Goal: Information Seeking & Learning: Learn about a topic

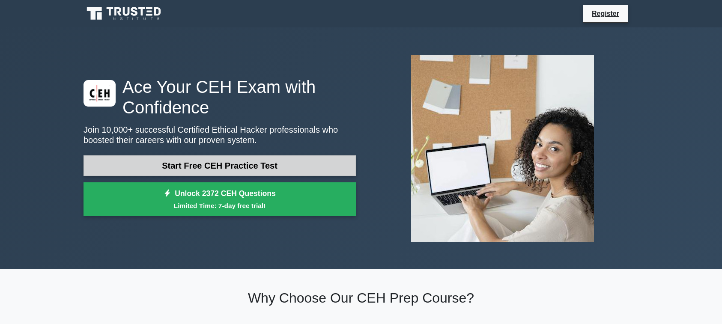
click at [183, 165] on link "Start Free CEH Practice Test" at bounding box center [220, 166] width 272 height 21
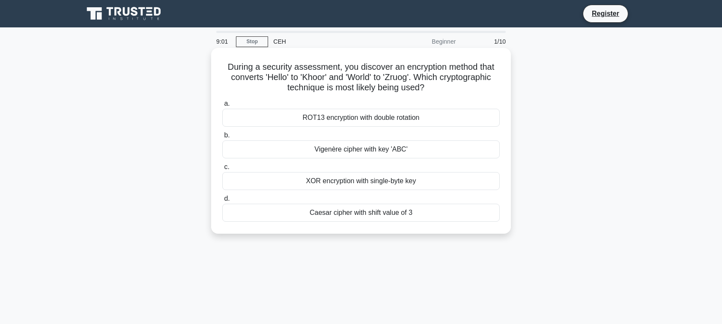
click at [329, 216] on div "Caesar cipher with shift value of 3" at bounding box center [361, 213] width 278 height 18
click at [222, 202] on input "d. Caesar cipher with shift value of 3" at bounding box center [222, 199] width 0 height 6
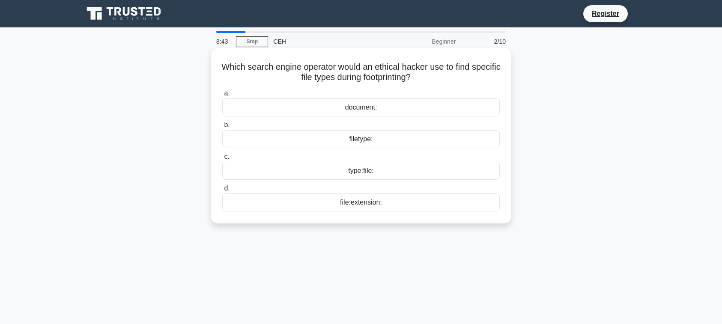
click at [366, 137] on div "filetype:" at bounding box center [361, 139] width 278 height 18
click at [222, 128] on input "b. filetype:" at bounding box center [222, 126] width 0 height 6
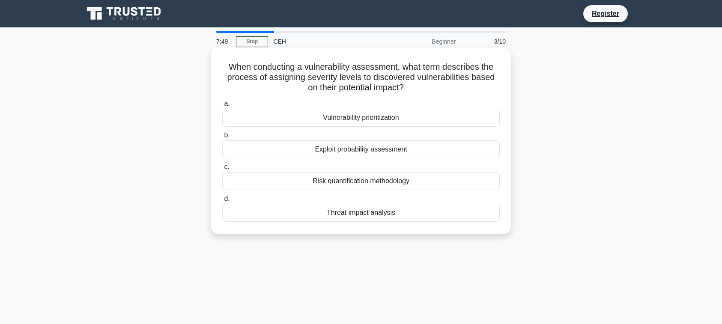
click at [342, 119] on div "Vulnerability prioritization" at bounding box center [361, 118] width 278 height 18
click at [222, 107] on input "a. Vulnerability prioritization" at bounding box center [222, 104] width 0 height 6
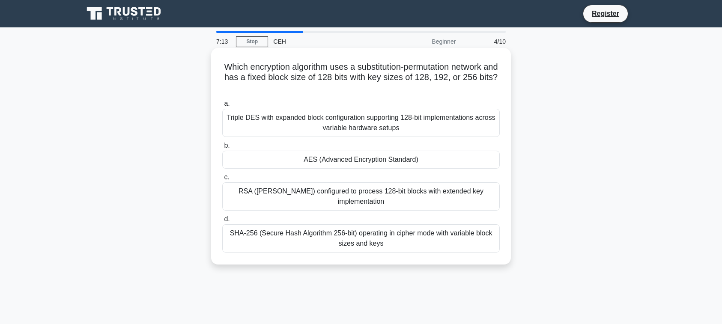
click at [299, 238] on div "SHA-256 (Secure Hash Algorithm 256-bit) operating in cipher mode with variable …" at bounding box center [361, 238] width 278 height 28
click at [222, 222] on input "d. SHA-256 (Secure Hash Algorithm 256-bit) operating in cipher mode with variab…" at bounding box center [222, 220] width 0 height 6
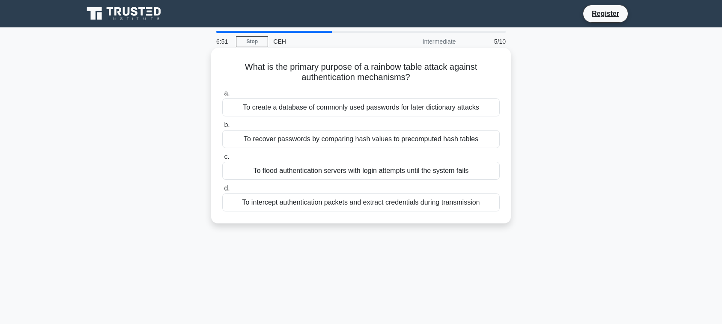
click at [404, 105] on div "To create a database of commonly used passwords for later dictionary attacks" at bounding box center [361, 108] width 278 height 18
click at [222, 96] on input "a. To create a database of commonly used passwords for later dictionary attacks" at bounding box center [222, 94] width 0 height 6
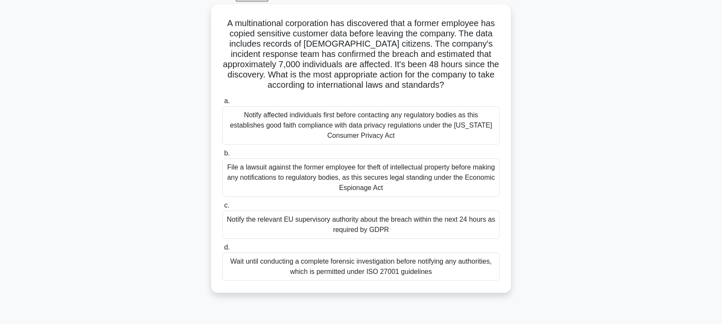
scroll to position [49, 0]
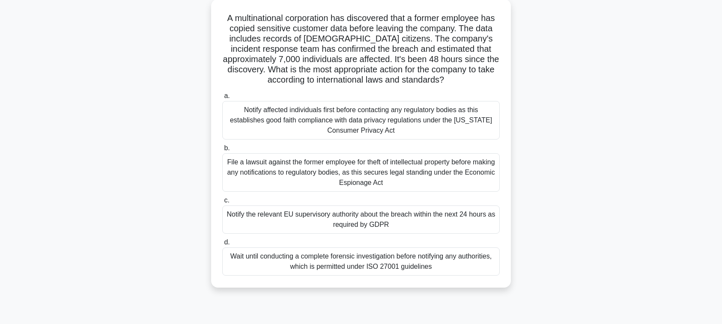
click at [421, 234] on div "Notify the relevant EU supervisory authority about the breach within the next 2…" at bounding box center [361, 220] width 278 height 28
click at [222, 204] on input "c. Notify the relevant EU supervisory authority about the breach within the nex…" at bounding box center [222, 201] width 0 height 6
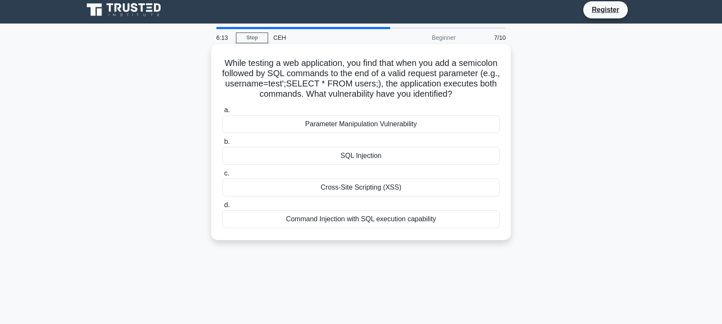
scroll to position [0, 0]
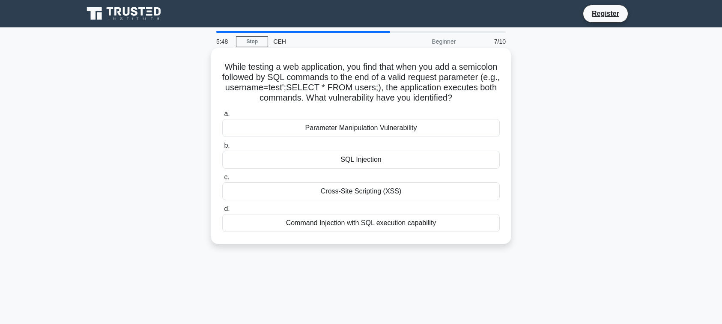
click at [346, 81] on h5 "While testing a web application, you find that when you add a semicolon followe…" at bounding box center [360, 83] width 279 height 42
click at [376, 232] on div "Command Injection with SQL execution capability" at bounding box center [361, 223] width 278 height 18
click at [222, 212] on input "d. Command Injection with SQL execution capability" at bounding box center [222, 210] width 0 height 6
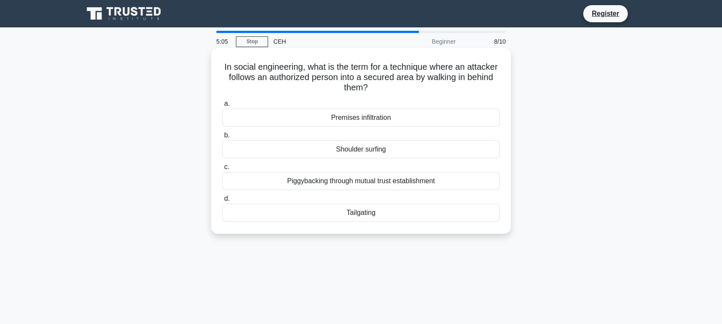
click at [375, 153] on div "Shoulder surfing" at bounding box center [361, 150] width 278 height 18
click at [222, 138] on input "b. Shoulder surfing" at bounding box center [222, 136] width 0 height 6
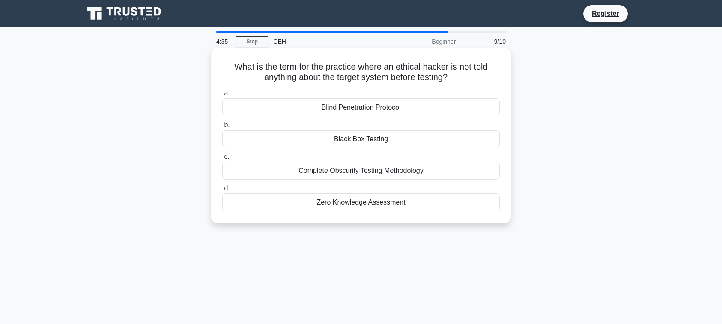
click at [384, 139] on div "Black Box Testing" at bounding box center [361, 139] width 278 height 18
click at [222, 128] on input "b. Black Box Testing" at bounding box center [222, 126] width 0 height 6
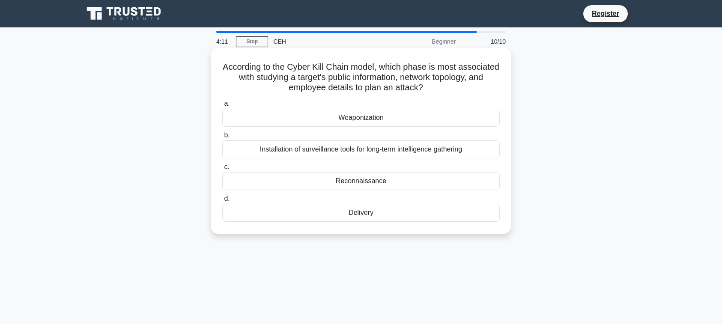
click at [362, 120] on div "Weaponization" at bounding box center [361, 118] width 278 height 18
click at [222, 107] on input "a. Weaponization" at bounding box center [222, 104] width 0 height 6
radio input "true"
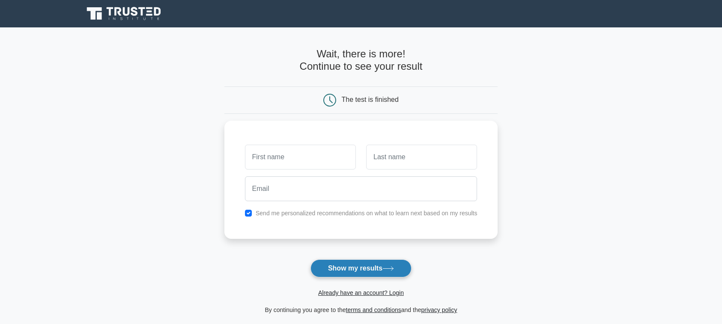
click at [384, 275] on button "Show my results" at bounding box center [361, 269] width 101 height 18
click at [370, 271] on button "Show my results" at bounding box center [361, 269] width 101 height 18
click at [245, 211] on input "checkbox" at bounding box center [248, 211] width 7 height 7
checkbox input "false"
click at [336, 278] on div "Already have an account? Login" at bounding box center [361, 288] width 274 height 21
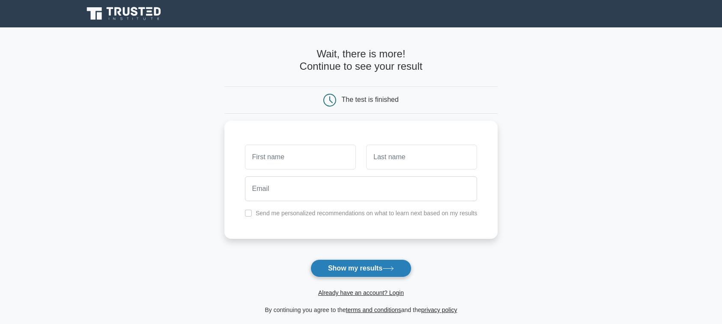
click at [340, 271] on button "Show my results" at bounding box center [361, 269] width 101 height 18
click at [383, 100] on div "The test is finished" at bounding box center [370, 99] width 57 height 7
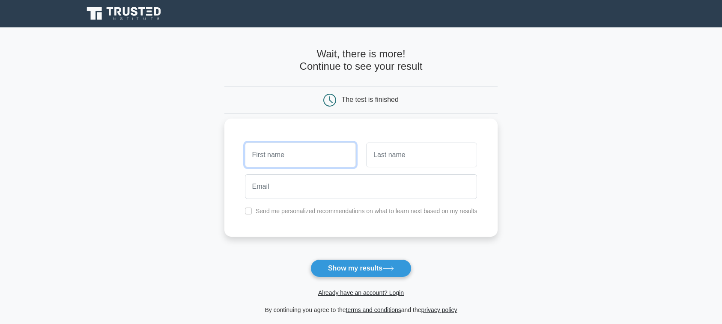
click at [303, 154] on input "text" at bounding box center [300, 155] width 111 height 25
click at [303, 154] on input "joh" at bounding box center [300, 155] width 111 height 25
type input "john"
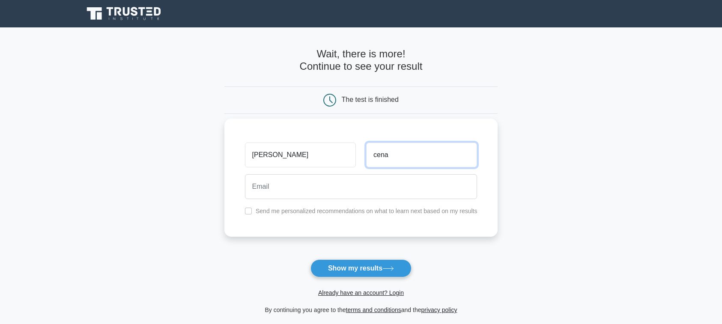
type input "cena"
click at [256, 207] on div "Send me personalized recommendations on what to learn next based on my results" at bounding box center [361, 211] width 243 height 10
click at [276, 214] on label "Send me personalized recommendations on what to learn next based on my results" at bounding box center [367, 211] width 222 height 7
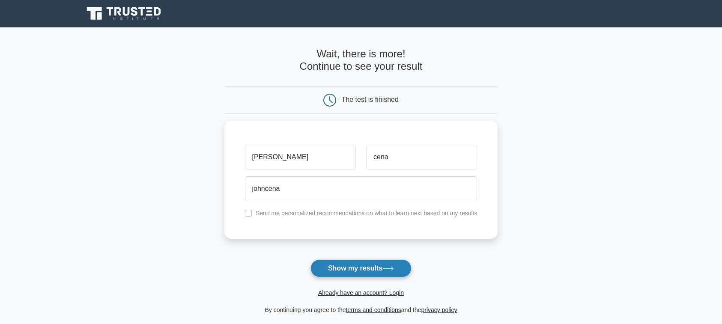
click at [333, 269] on button "Show my results" at bounding box center [361, 269] width 101 height 18
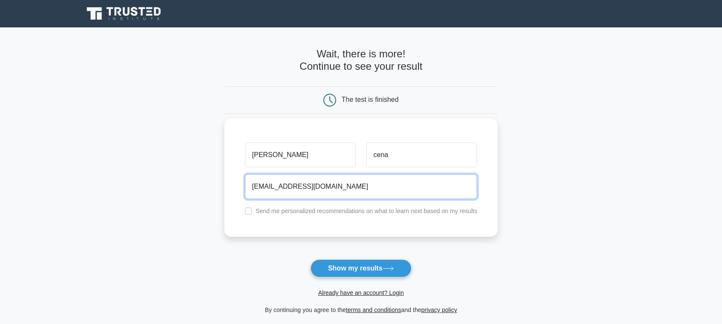
type input "johncena@proton.me"
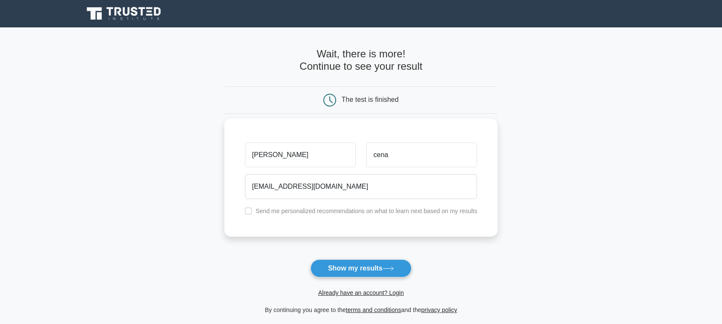
click at [256, 214] on label "Send me personalized recommendations on what to learn next based on my results" at bounding box center [367, 211] width 222 height 7
click at [245, 210] on input "checkbox" at bounding box center [248, 211] width 7 height 7
checkbox input "true"
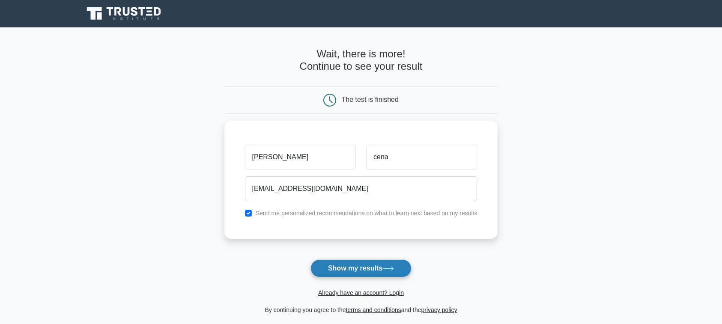
click at [323, 267] on button "Show my results" at bounding box center [361, 269] width 101 height 18
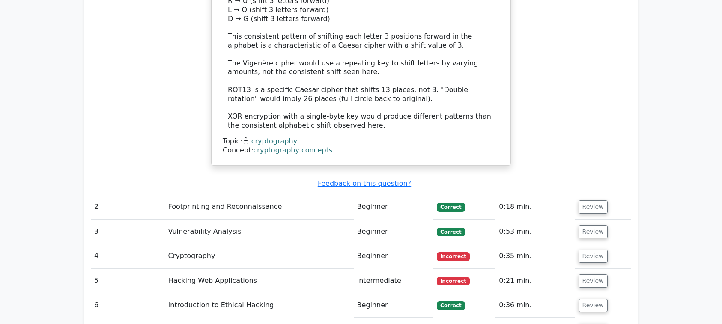
scroll to position [1050, 0]
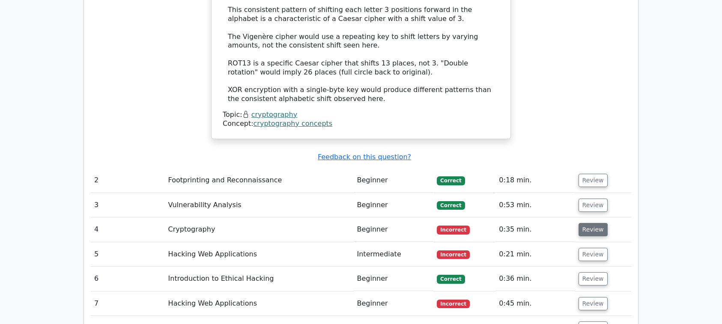
click at [587, 223] on button "Review" at bounding box center [593, 229] width 29 height 13
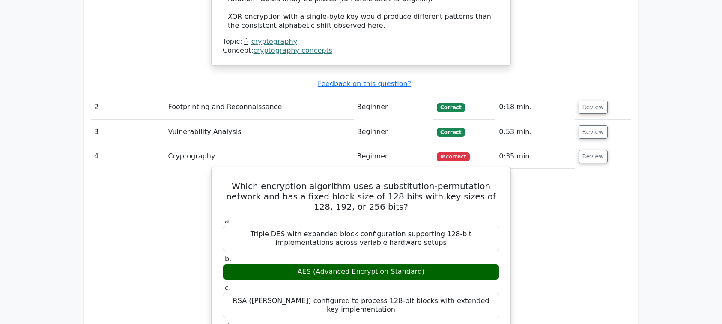
scroll to position [1148, 0]
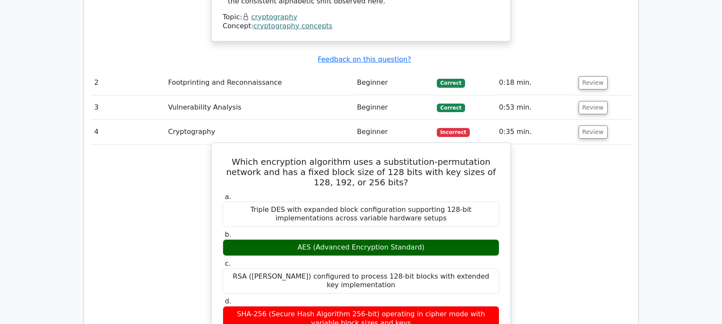
click at [450, 239] on div "AES (Advanced Encryption Standard)" at bounding box center [361, 247] width 277 height 17
click at [370, 306] on div "SHA-256 (Secure Hash Algorithm 256-bit) operating in cipher mode with variable …" at bounding box center [361, 319] width 277 height 26
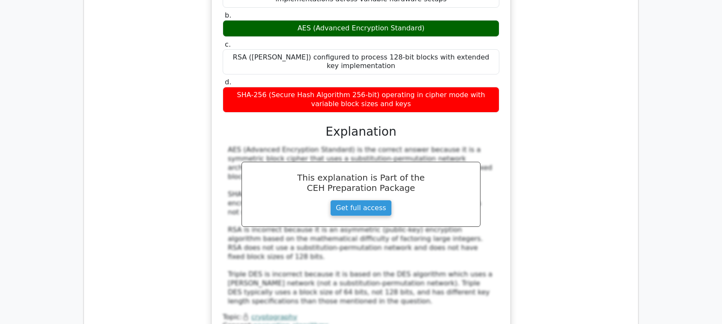
scroll to position [1368, 0]
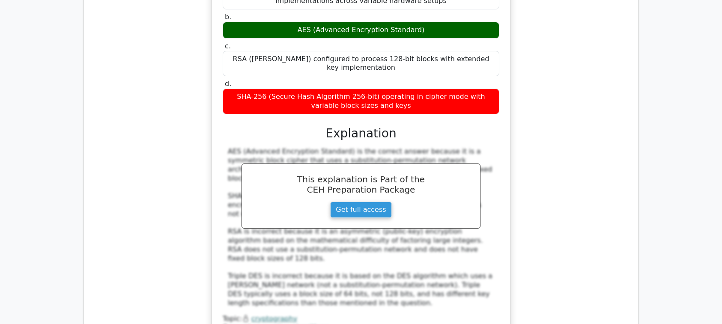
click at [152, 184] on div "Which encryption algorithm uses a substitution-permutation network and has a fi…" at bounding box center [361, 139] width 541 height 428
click at [526, 247] on div "Which encryption algorithm uses a substitution-permutation network and has a fi…" at bounding box center [361, 139] width 541 height 428
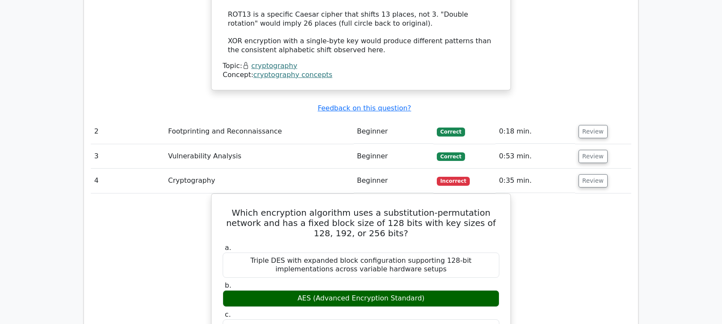
scroll to position [1075, 0]
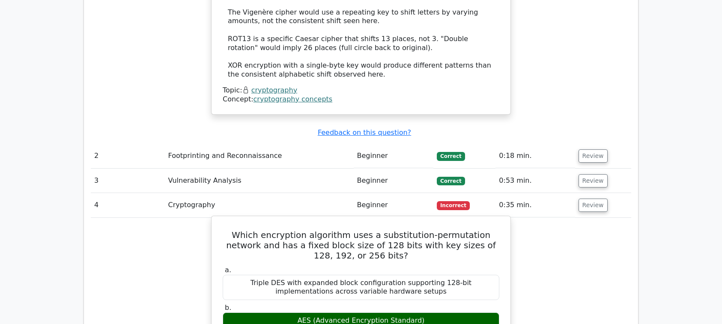
click at [492, 230] on h5 "Which encryption algorithm uses a substitution-permutation network and has a fi…" at bounding box center [361, 245] width 278 height 31
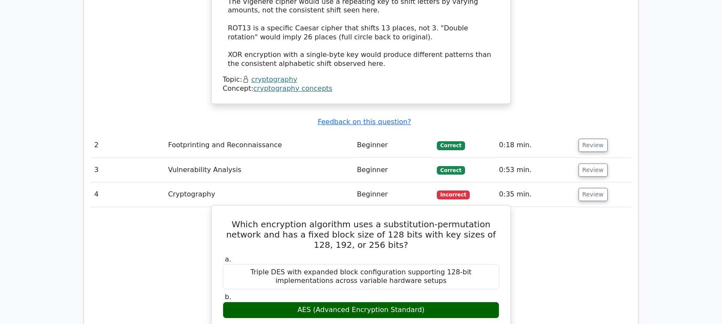
scroll to position [1099, 0]
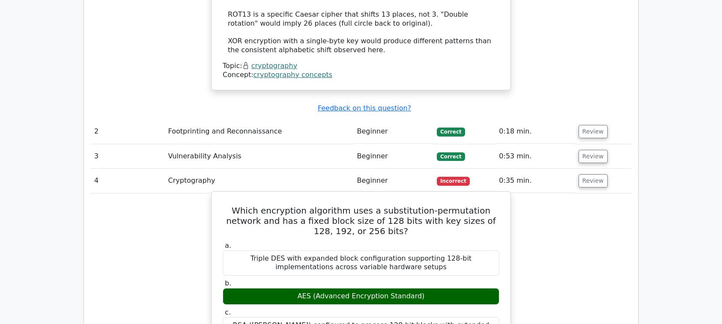
click at [473, 288] on div "AES (Advanced Encryption Standard)" at bounding box center [361, 296] width 277 height 17
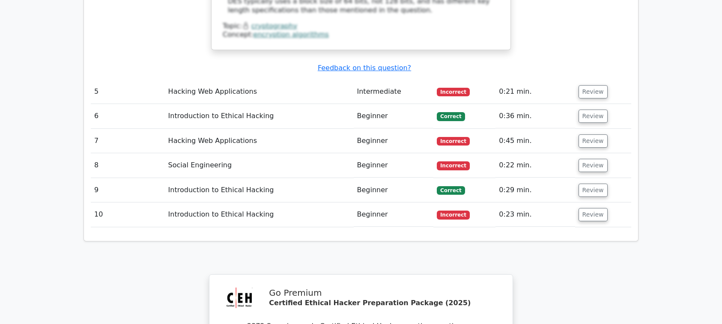
scroll to position [1636, 0]
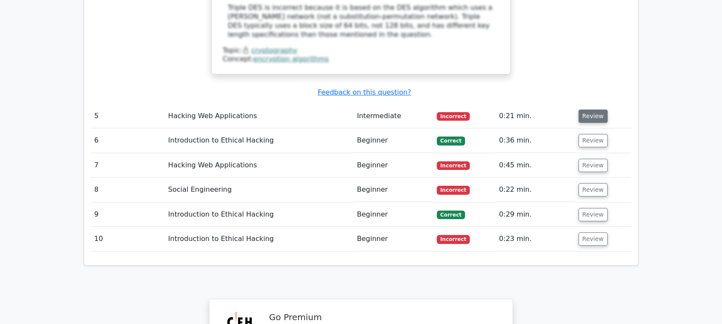
click at [585, 110] on button "Review" at bounding box center [593, 116] width 29 height 13
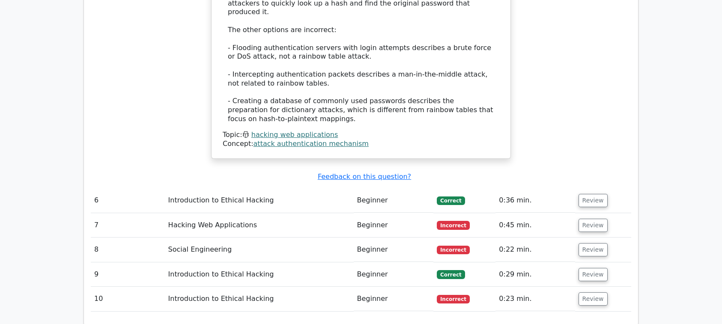
scroll to position [2051, 0]
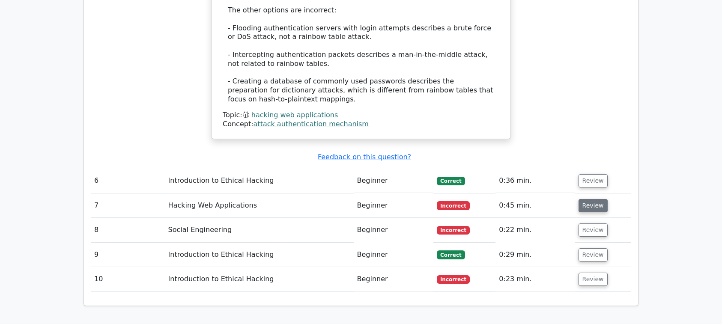
click at [594, 199] on button "Review" at bounding box center [593, 205] width 29 height 13
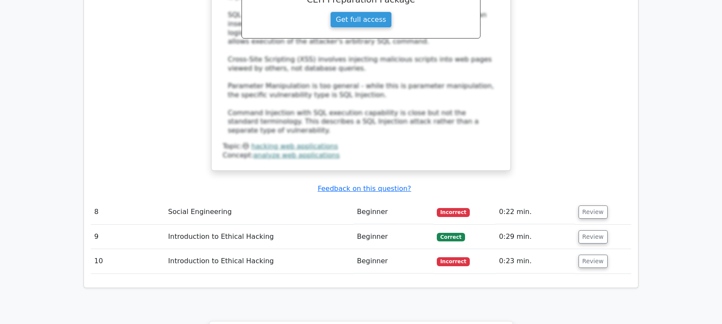
scroll to position [2564, 0]
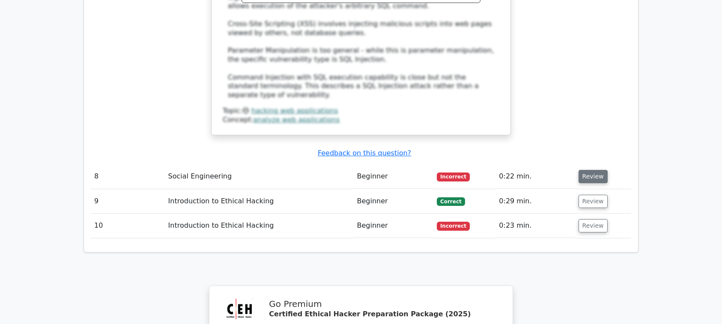
click at [593, 170] on button "Review" at bounding box center [593, 176] width 29 height 13
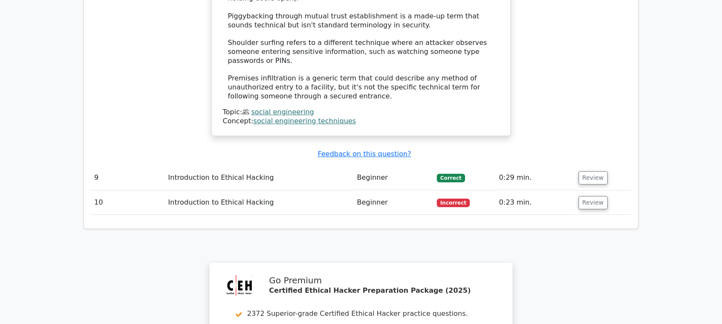
scroll to position [3004, 0]
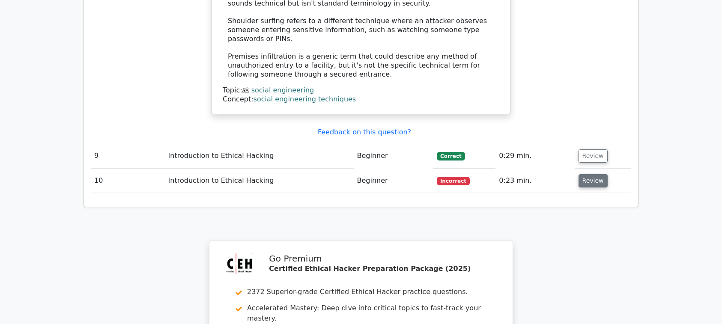
click at [591, 174] on button "Review" at bounding box center [593, 180] width 29 height 13
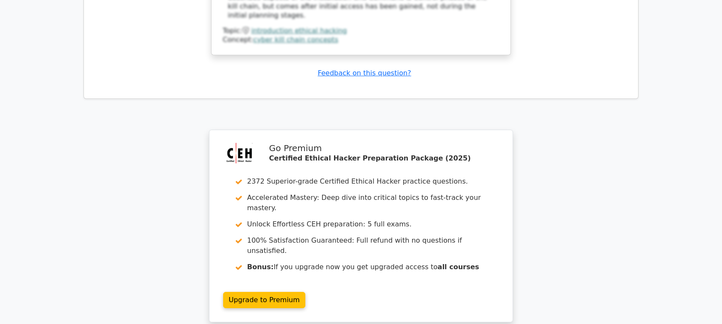
scroll to position [3590, 0]
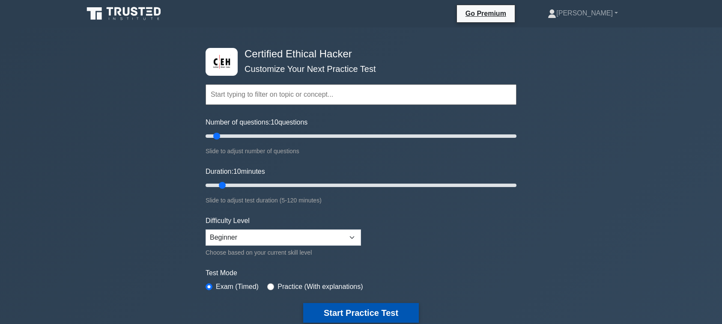
click at [375, 315] on button "Start Practice Test" at bounding box center [361, 313] width 116 height 20
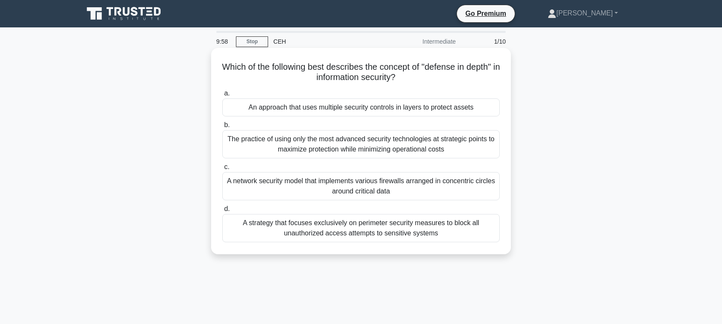
click at [317, 194] on div "A network security model that implements various firewalls arranged in concentr…" at bounding box center [361, 186] width 278 height 28
click at [222, 170] on input "c. A network security model that implements various firewalls arranged in conce…" at bounding box center [222, 168] width 0 height 6
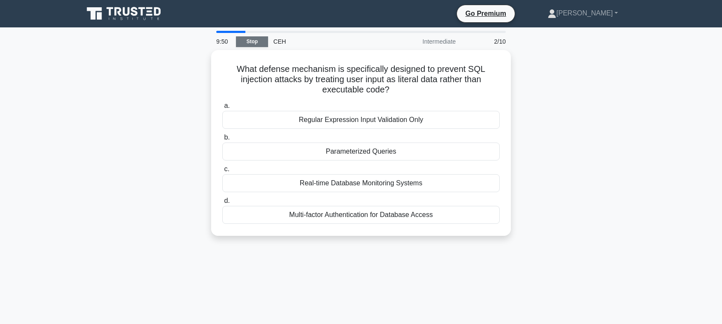
click at [245, 43] on link "Stop" at bounding box center [252, 41] width 32 height 11
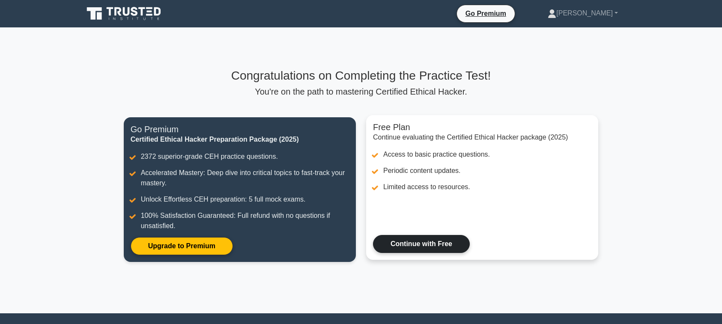
click at [441, 251] on link "Continue with Free" at bounding box center [421, 244] width 97 height 18
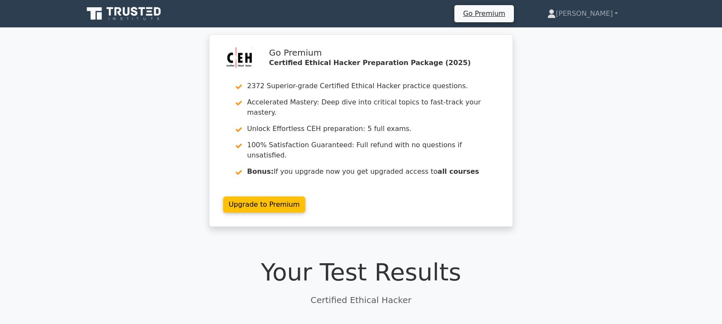
click at [587, 192] on div "Go Premium Certified Ethical Hacker Preparation Package (2025) 2372 Superior-gr…" at bounding box center [361, 135] width 722 height 203
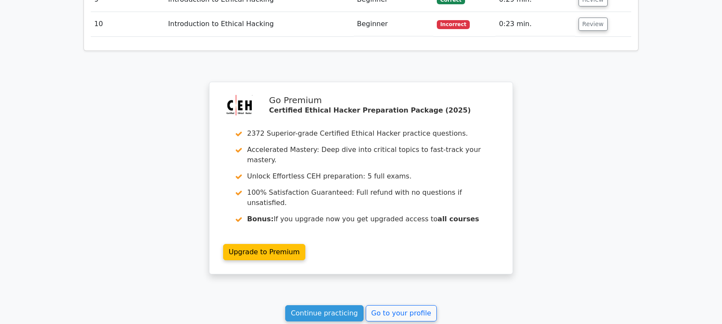
scroll to position [1465, 0]
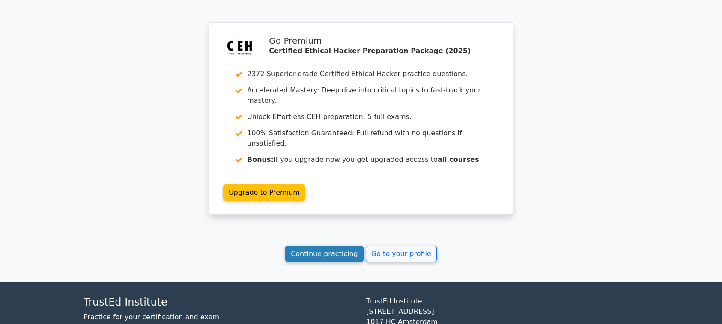
click at [340, 246] on link "Continue practicing" at bounding box center [324, 254] width 78 height 16
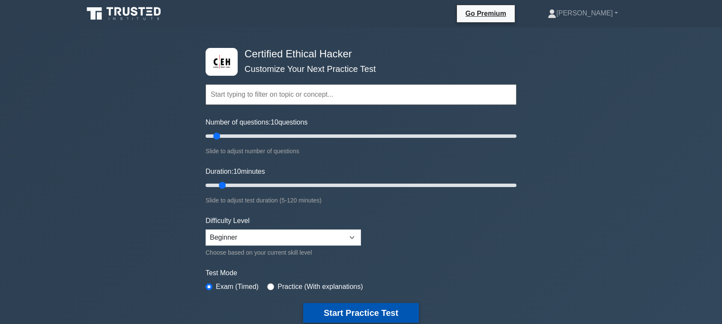
click at [345, 307] on button "Start Practice Test" at bounding box center [361, 313] width 116 height 20
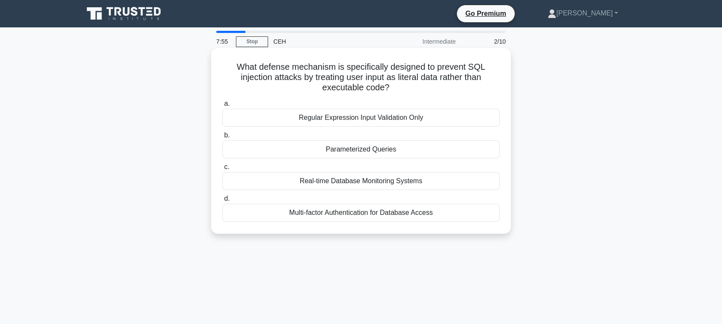
click at [348, 152] on div "Parameterized Queries" at bounding box center [361, 150] width 278 height 18
click at [222, 138] on input "b. Parameterized Queries" at bounding box center [222, 136] width 0 height 6
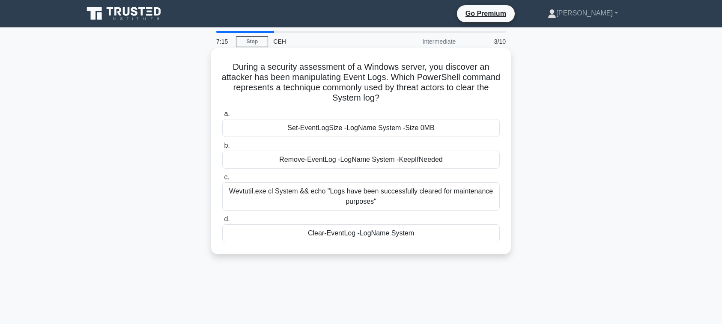
click at [306, 124] on div "Set-EventLogSize -LogName System -Size 0MB" at bounding box center [361, 128] width 278 height 18
click at [222, 117] on input "a. Set-EventLogSize -LogName System -Size 0MB" at bounding box center [222, 114] width 0 height 6
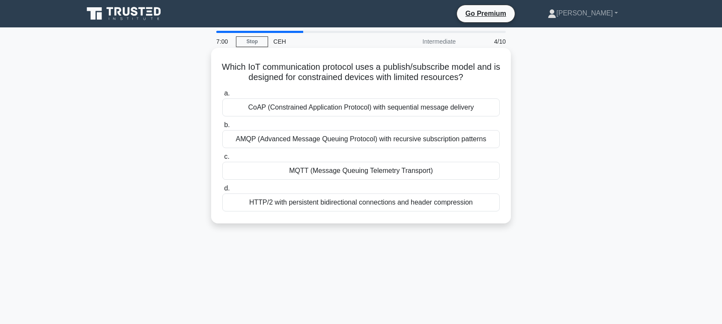
click at [247, 148] on div "AMQP (Advanced Message Queuing Protocol) with recursive subscription patterns" at bounding box center [361, 139] width 278 height 18
click at [222, 128] on input "b. AMQP (Advanced Message Queuing Protocol) with recursive subscription patterns" at bounding box center [222, 126] width 0 height 6
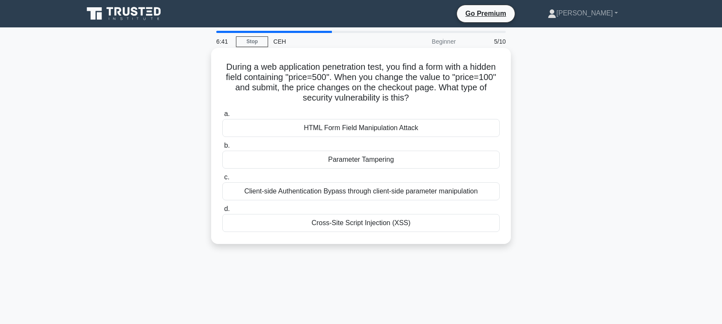
click at [379, 159] on div "Parameter Tampering" at bounding box center [361, 160] width 278 height 18
click at [222, 149] on input "b. Parameter Tampering" at bounding box center [222, 146] width 0 height 6
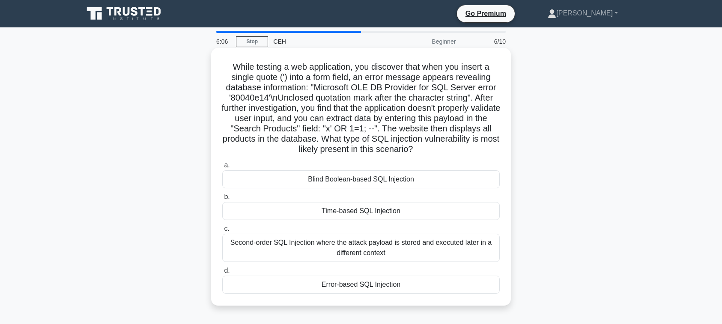
click at [334, 287] on div "Error-based SQL Injection" at bounding box center [361, 285] width 278 height 18
click at [222, 274] on input "d. Error-based SQL Injection" at bounding box center [222, 271] width 0 height 6
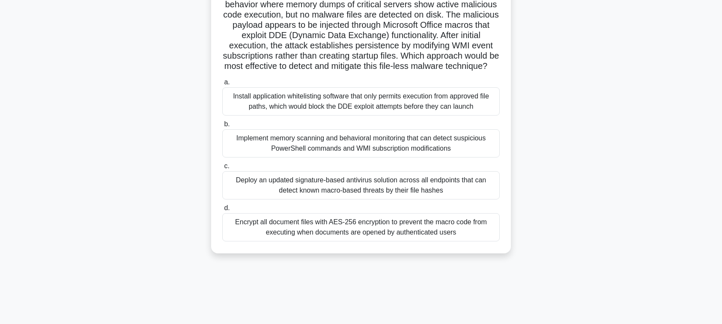
scroll to position [73, 0]
click at [344, 241] on div "Encrypt all document files with AES-256 encryption to prevent the macro code fr…" at bounding box center [361, 227] width 278 height 28
click at [222, 211] on input "d. Encrypt all document files with AES-256 encryption to prevent the macro code…" at bounding box center [222, 208] width 0 height 6
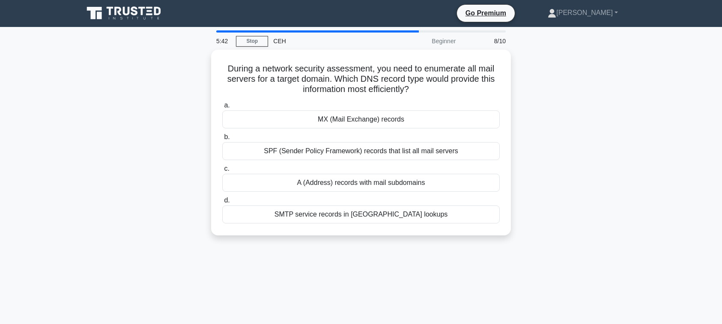
scroll to position [0, 0]
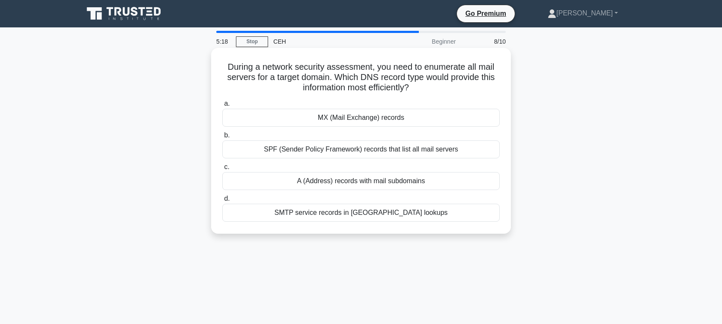
click at [353, 180] on div "A (Address) records with mail subdomains" at bounding box center [361, 181] width 278 height 18
click at [222, 170] on input "c. A (Address) records with mail subdomains" at bounding box center [222, 168] width 0 height 6
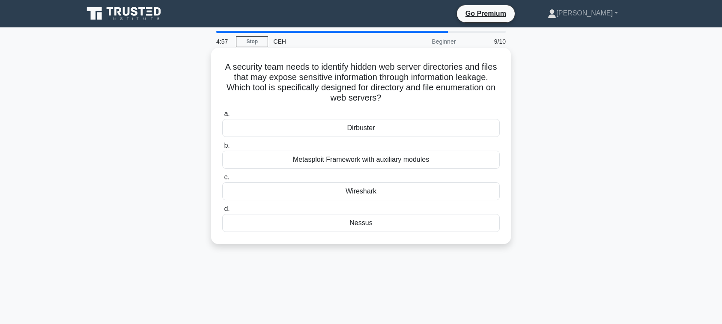
click at [383, 128] on div "Dirbuster" at bounding box center [361, 128] width 278 height 18
click at [222, 117] on input "a. Dirbuster" at bounding box center [222, 114] width 0 height 6
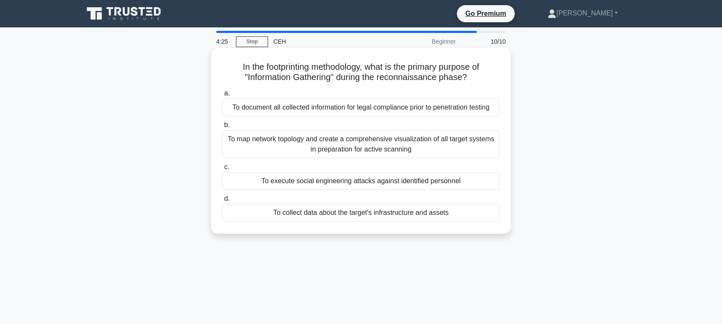
click at [368, 220] on div "To collect data about the target's infrastructure and assets" at bounding box center [361, 213] width 278 height 18
click at [222, 202] on input "d. To collect data about the target's infrastructure and assets" at bounding box center [222, 199] width 0 height 6
radio input "true"
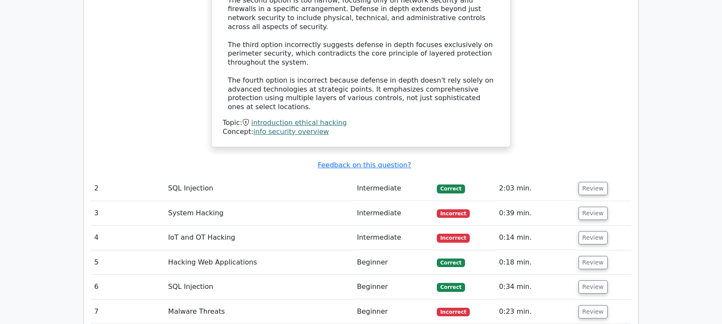
scroll to position [1040, 0]
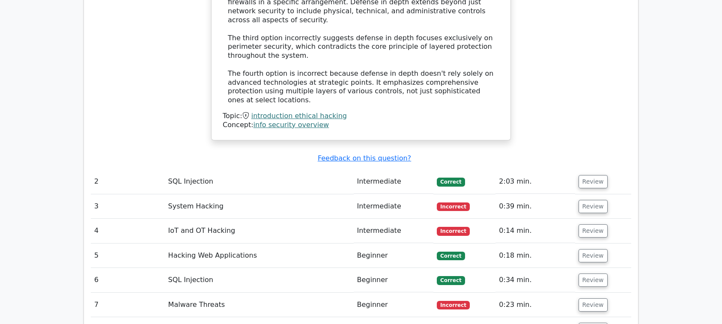
click at [586, 195] on td "Review" at bounding box center [603, 207] width 56 height 24
click at [585, 200] on button "Review" at bounding box center [593, 206] width 29 height 13
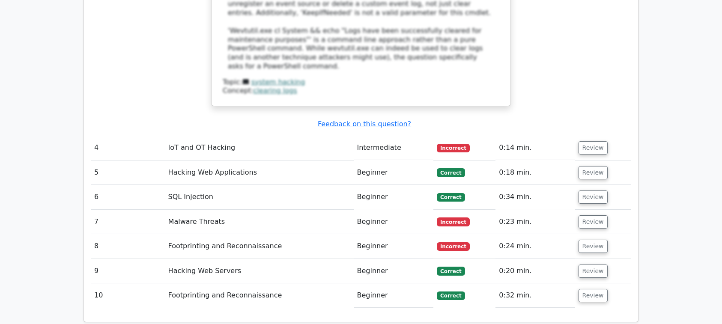
scroll to position [1602, 0]
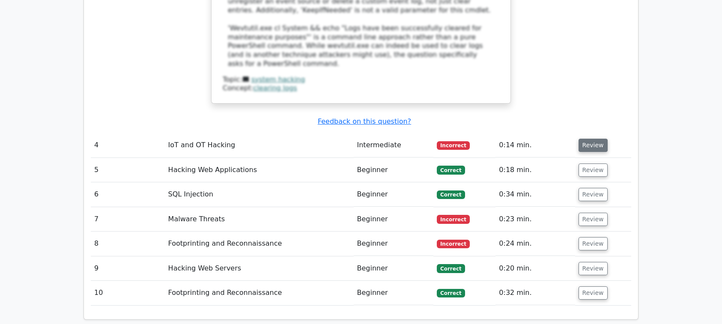
click at [587, 139] on button "Review" at bounding box center [593, 145] width 29 height 13
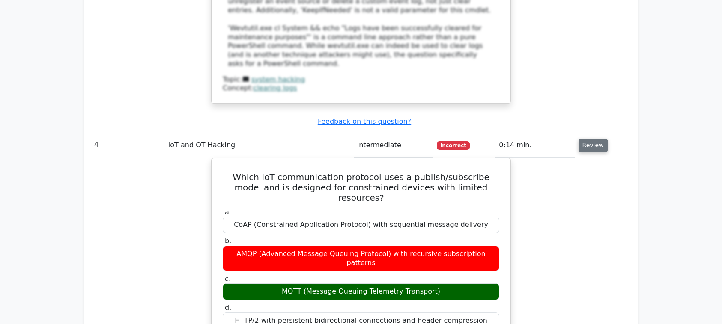
click at [587, 139] on button "Review" at bounding box center [593, 145] width 29 height 13
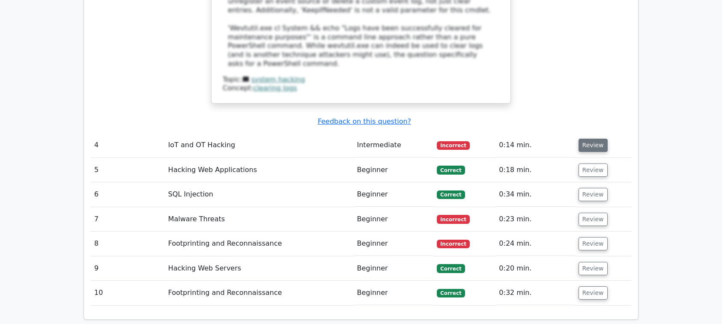
click at [592, 139] on button "Review" at bounding box center [593, 145] width 29 height 13
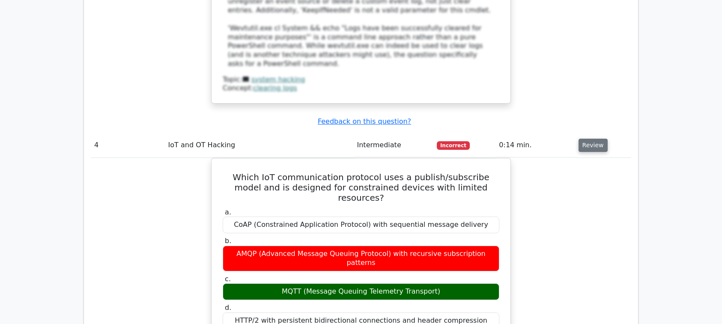
click at [587, 139] on button "Review" at bounding box center [593, 145] width 29 height 13
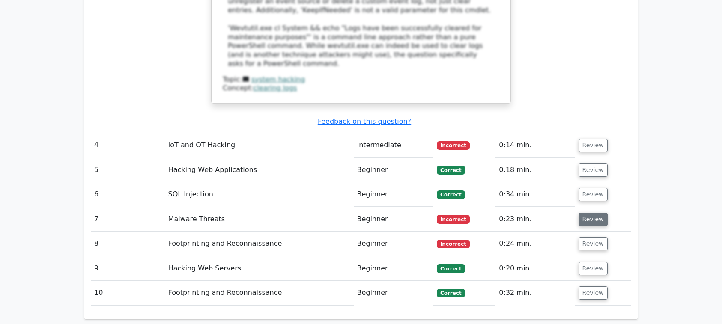
click at [593, 213] on button "Review" at bounding box center [593, 219] width 29 height 13
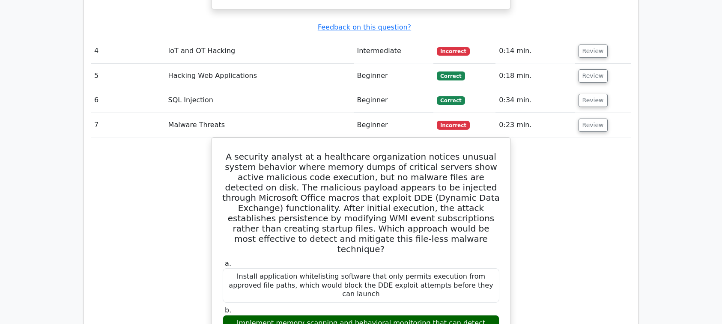
scroll to position [1700, 0]
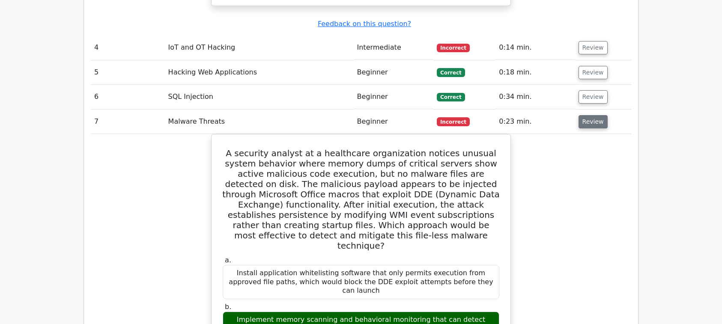
click at [579, 115] on button "Review" at bounding box center [593, 121] width 29 height 13
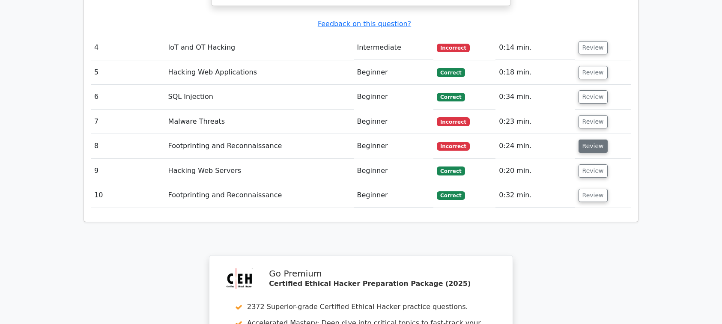
click at [587, 140] on button "Review" at bounding box center [593, 146] width 29 height 13
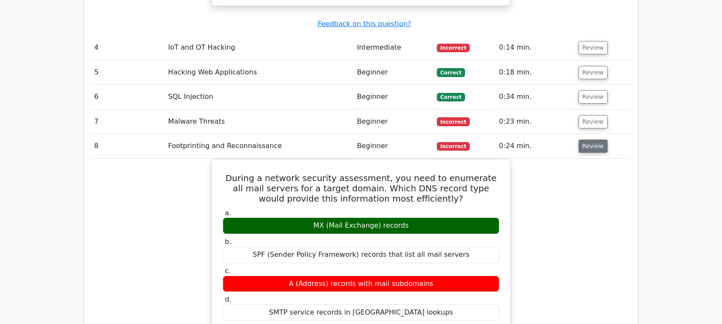
click at [587, 140] on button "Review" at bounding box center [593, 146] width 29 height 13
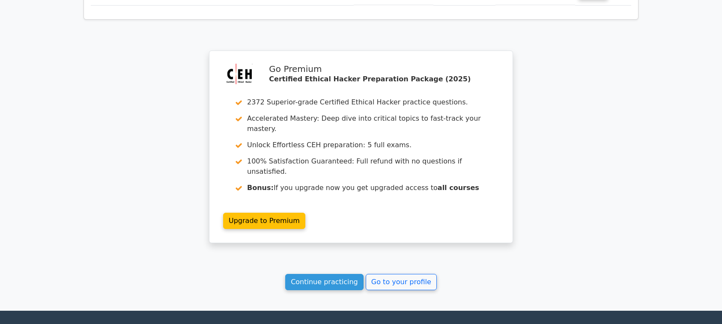
scroll to position [1905, 0]
click at [344, 274] on link "Continue practicing" at bounding box center [324, 282] width 78 height 16
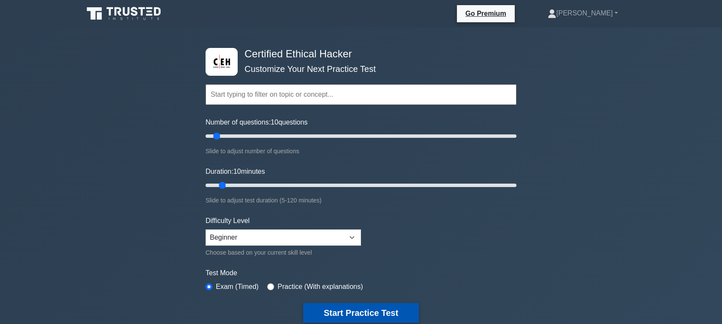
click at [364, 316] on button "Start Practice Test" at bounding box center [361, 313] width 116 height 20
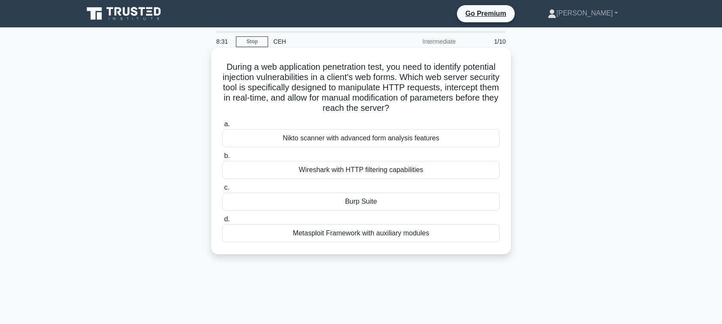
click at [338, 198] on div "Burp Suite" at bounding box center [361, 202] width 278 height 18
click at [222, 191] on input "c. Burp Suite" at bounding box center [222, 188] width 0 height 6
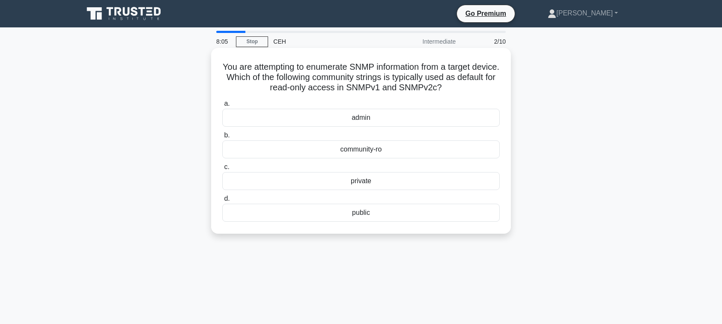
click at [370, 190] on div "private" at bounding box center [361, 181] width 278 height 18
click at [222, 170] on input "c. private" at bounding box center [222, 168] width 0 height 6
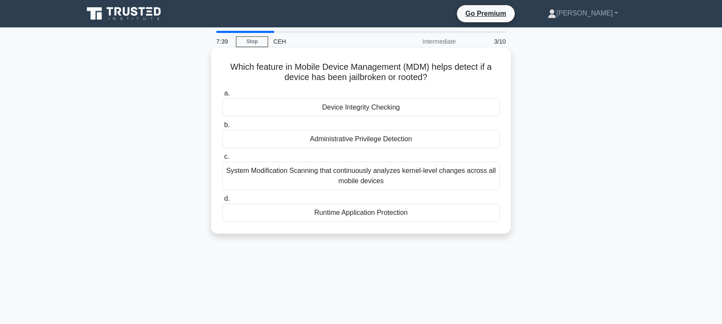
click at [354, 105] on div "Device Integrity Checking" at bounding box center [361, 108] width 278 height 18
click at [222, 96] on input "a. Device Integrity Checking" at bounding box center [222, 94] width 0 height 6
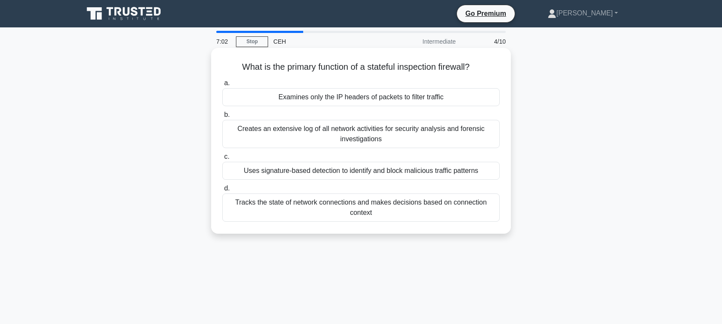
click at [355, 98] on div "Examines only the IP headers of packets to filter traffic" at bounding box center [361, 97] width 278 height 18
click at [222, 86] on input "a. Examines only the IP headers of packets to filter traffic" at bounding box center [222, 84] width 0 height 6
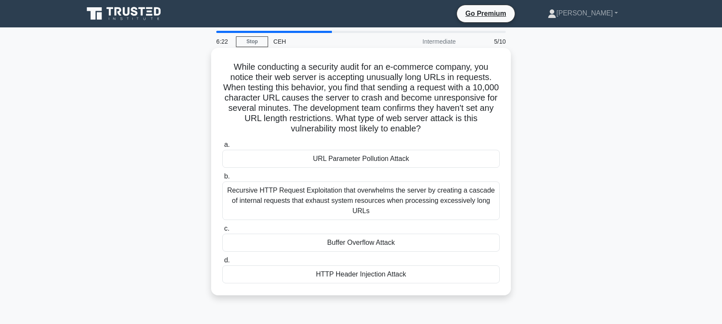
click at [364, 252] on div "Buffer Overflow Attack" at bounding box center [361, 243] width 278 height 18
click at [222, 232] on input "c. Buffer Overflow Attack" at bounding box center [222, 229] width 0 height 6
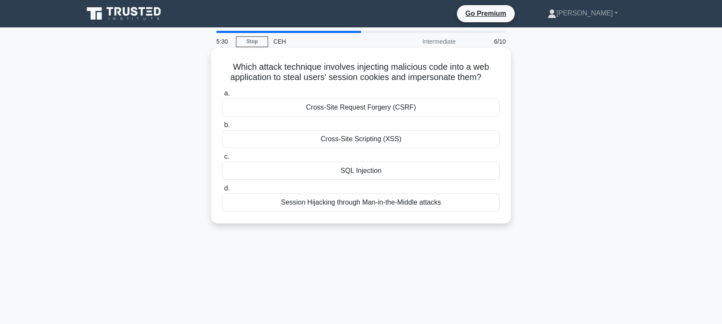
click at [320, 212] on div "Session Hijacking through Man-in-the-Middle attacks" at bounding box center [361, 203] width 278 height 18
click at [222, 192] on input "d. Session Hijacking through Man-in-the-Middle attacks" at bounding box center [222, 189] width 0 height 6
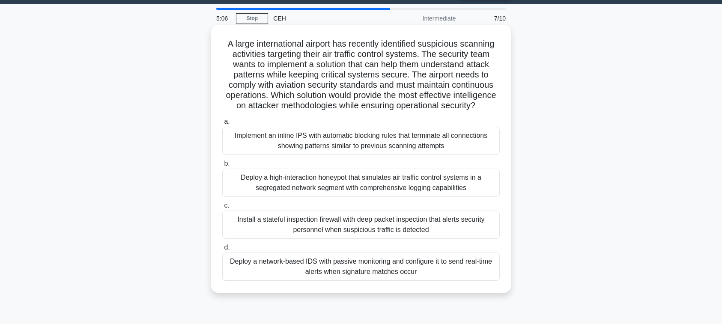
scroll to position [24, 0]
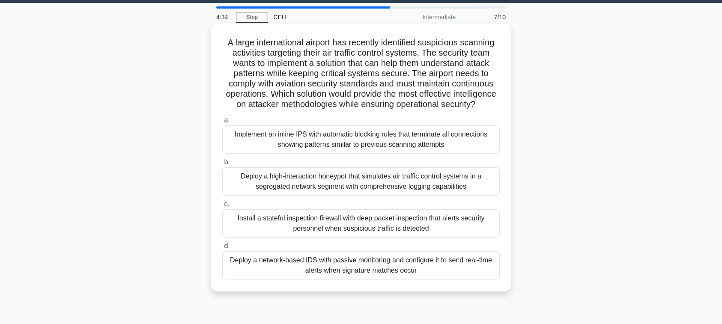
click at [319, 153] on div "Implement an inline IPS with automatic blocking rules that terminate all connec…" at bounding box center [361, 140] width 278 height 28
click at [222, 123] on input "a. Implement an inline IPS with automatic blocking rules that terminate all con…" at bounding box center [222, 121] width 0 height 6
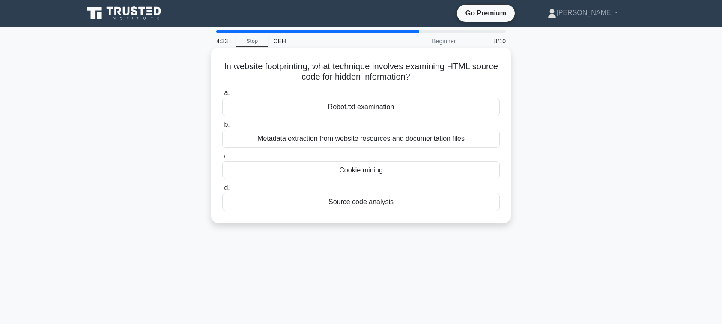
scroll to position [0, 0]
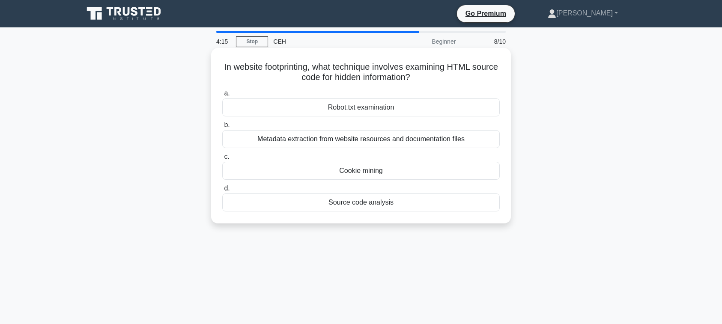
click at [395, 207] on div "Source code analysis" at bounding box center [361, 203] width 278 height 18
click at [222, 192] on input "d. Source code analysis" at bounding box center [222, 189] width 0 height 6
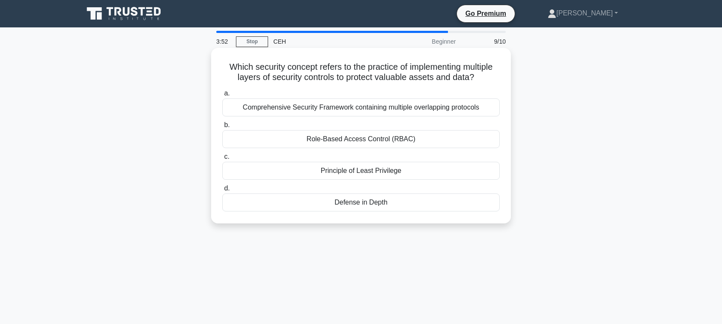
click at [340, 212] on div "Defense in Depth" at bounding box center [361, 203] width 278 height 18
click at [222, 192] on input "d. Defense in Depth" at bounding box center [222, 189] width 0 height 6
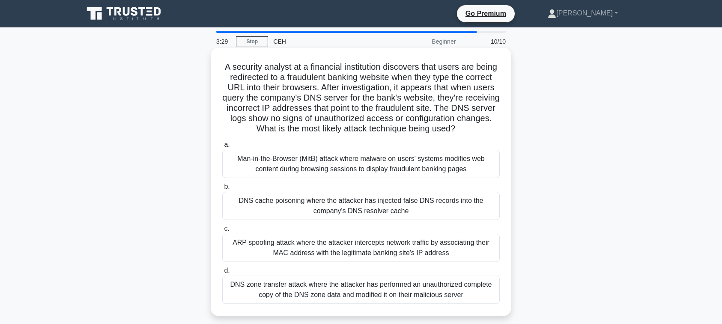
scroll to position [24, 0]
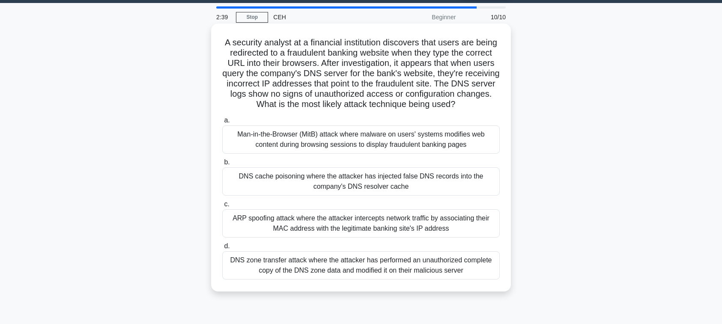
click at [313, 262] on label "d. DNS zone transfer attack where the attacker has performed an unauthorized co…" at bounding box center [361, 260] width 278 height 39
click at [222, 249] on input "d. DNS zone transfer attack where the attacker has performed an unauthorized co…" at bounding box center [222, 247] width 0 height 6
radio input "true"
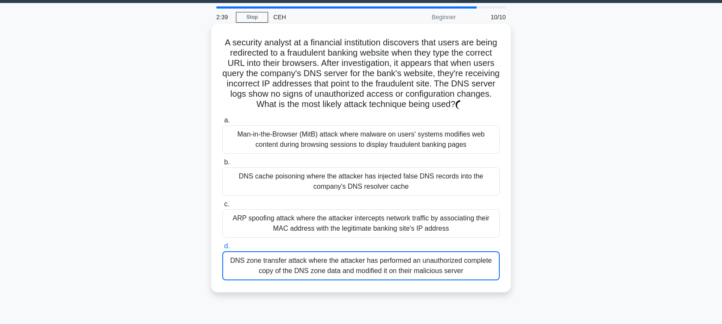
click at [313, 262] on label "d. DNS zone transfer attack where the attacker has performed an unauthorized co…" at bounding box center [361, 260] width 278 height 39
click at [222, 249] on input "d. DNS zone transfer attack where the attacker has performed an unauthorized co…" at bounding box center [222, 247] width 0 height 6
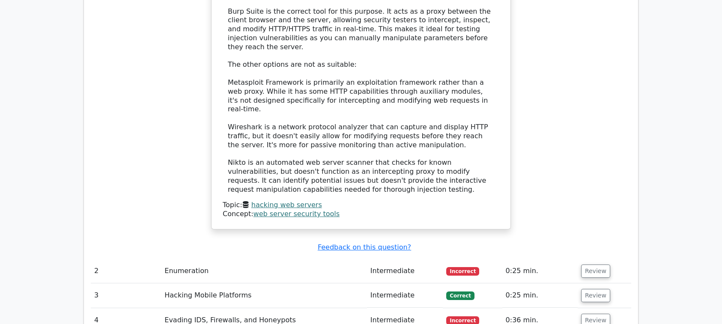
scroll to position [977, 0]
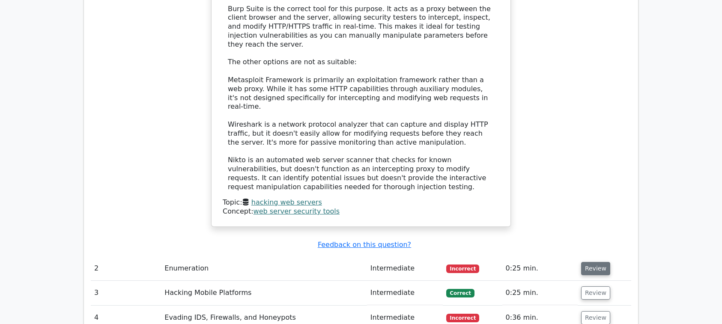
click at [584, 262] on button "Review" at bounding box center [595, 268] width 29 height 13
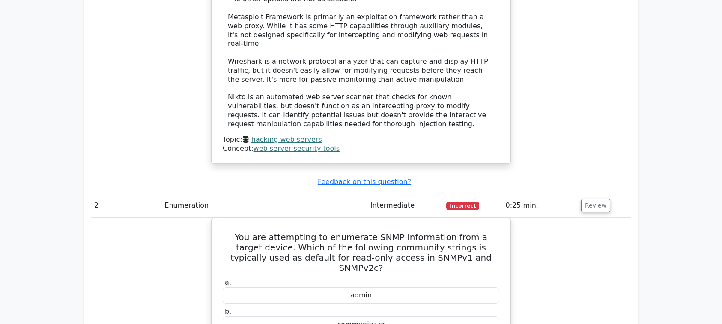
scroll to position [1050, 0]
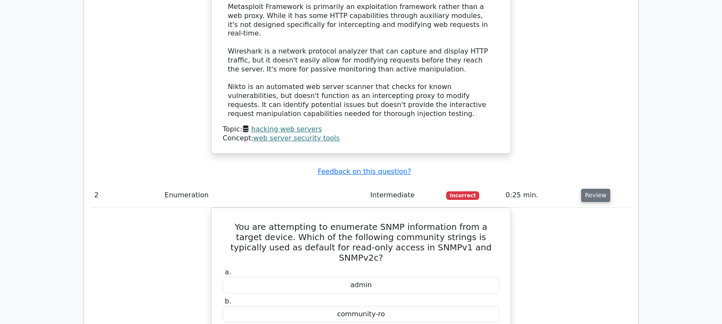
click at [597, 189] on button "Review" at bounding box center [595, 195] width 29 height 13
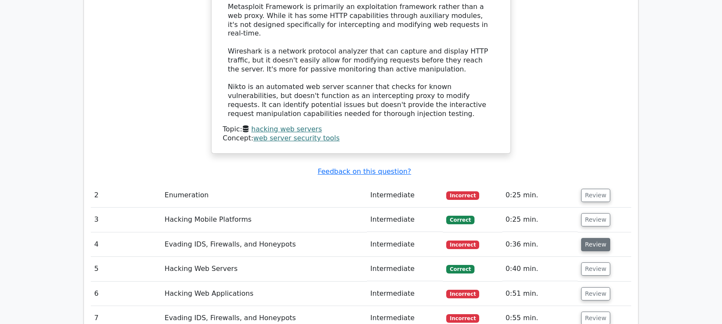
click at [589, 238] on button "Review" at bounding box center [595, 244] width 29 height 13
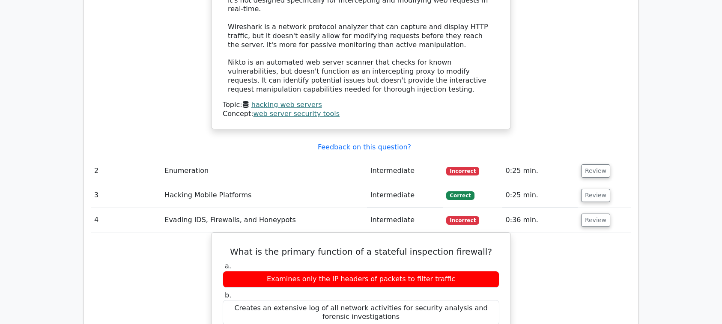
scroll to position [1123, 0]
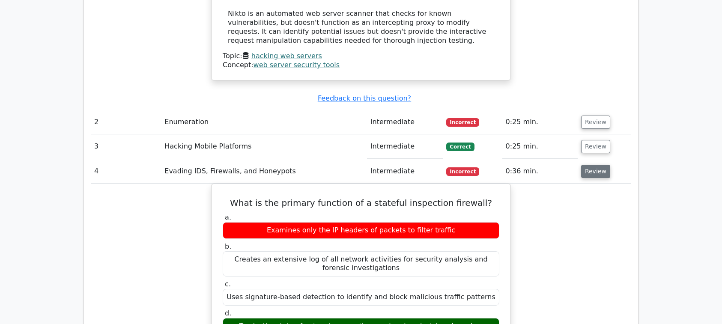
click at [585, 165] on button "Review" at bounding box center [595, 171] width 29 height 13
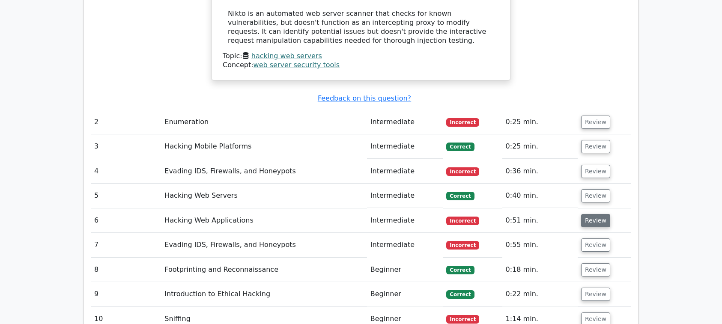
click at [592, 214] on button "Review" at bounding box center [595, 220] width 29 height 13
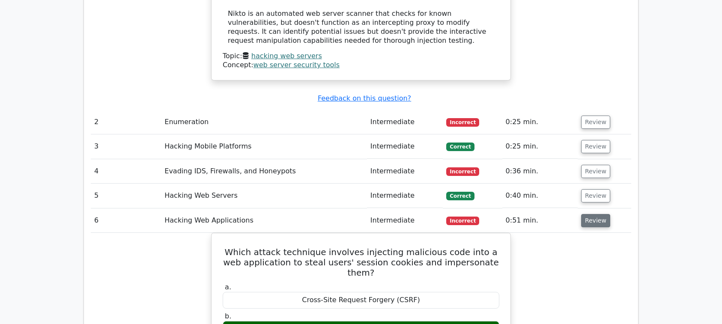
click at [592, 214] on button "Review" at bounding box center [595, 220] width 29 height 13
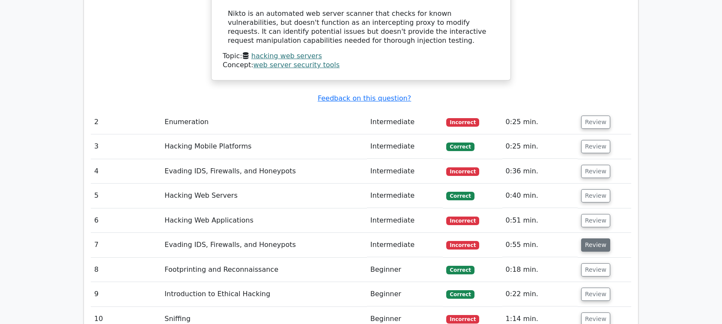
click at [588, 239] on button "Review" at bounding box center [595, 245] width 29 height 13
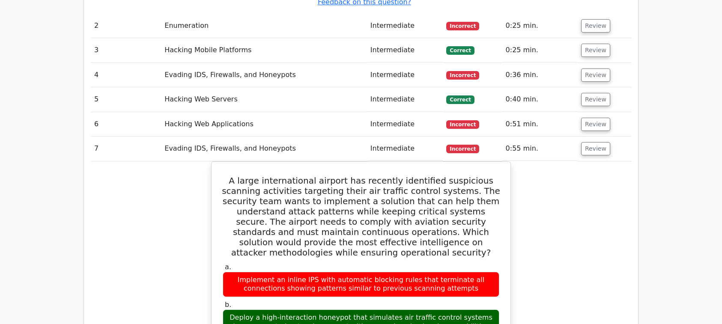
scroll to position [1221, 0]
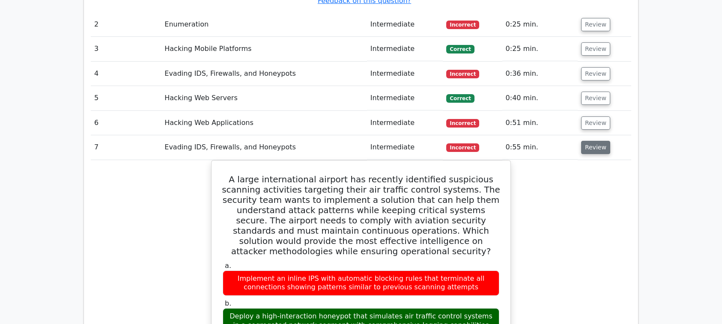
click at [602, 141] on button "Review" at bounding box center [595, 147] width 29 height 13
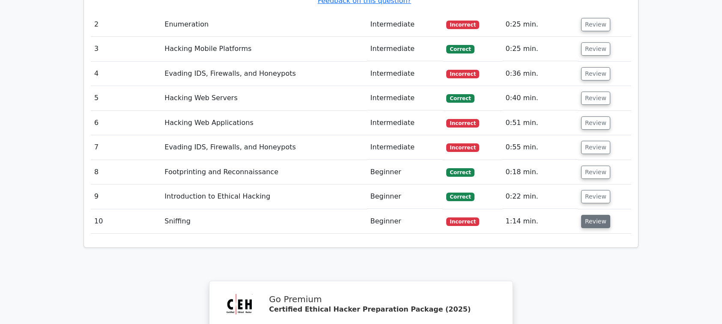
click at [595, 215] on button "Review" at bounding box center [595, 221] width 29 height 13
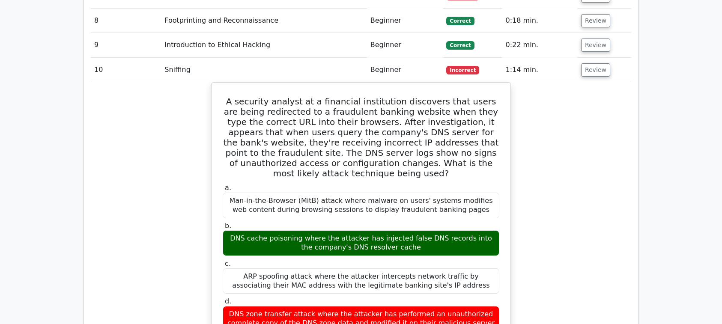
scroll to position [1368, 0]
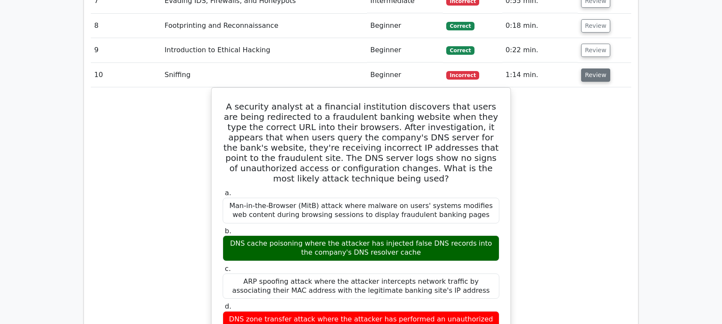
click at [596, 69] on button "Review" at bounding box center [595, 75] width 29 height 13
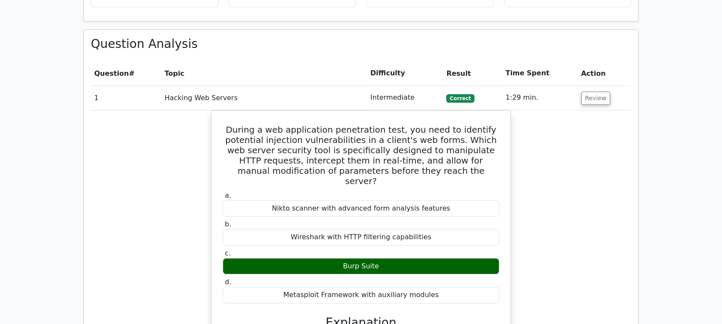
scroll to position [635, 0]
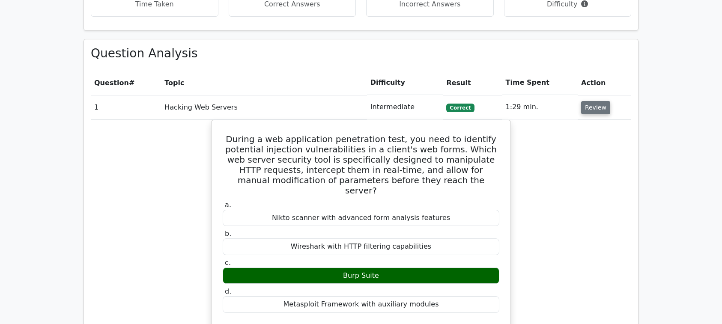
click at [588, 101] on button "Review" at bounding box center [595, 107] width 29 height 13
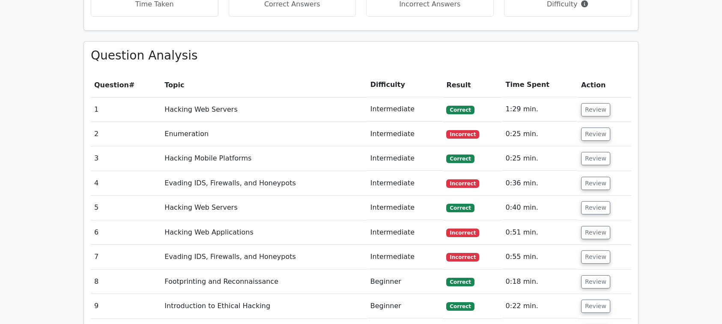
click at [655, 183] on main "Go Premium Certified Ethical Hacker Preparation Package (2025) 2372 Superior-gr…" at bounding box center [361, 20] width 722 height 1257
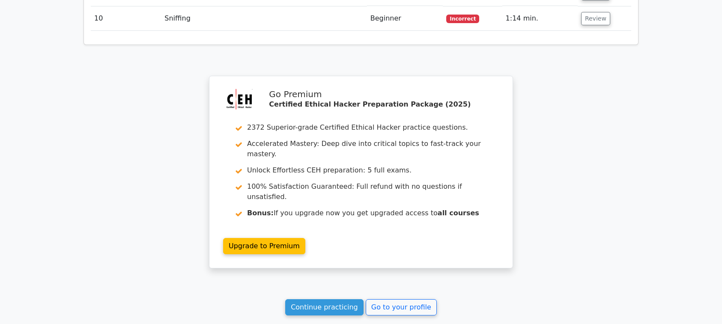
scroll to position [1018, 0]
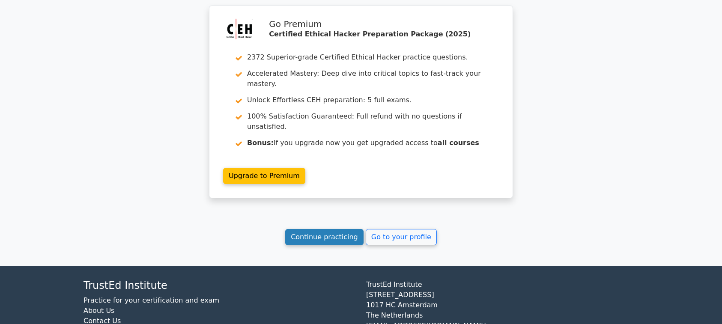
click at [311, 229] on link "Continue practicing" at bounding box center [324, 237] width 78 height 16
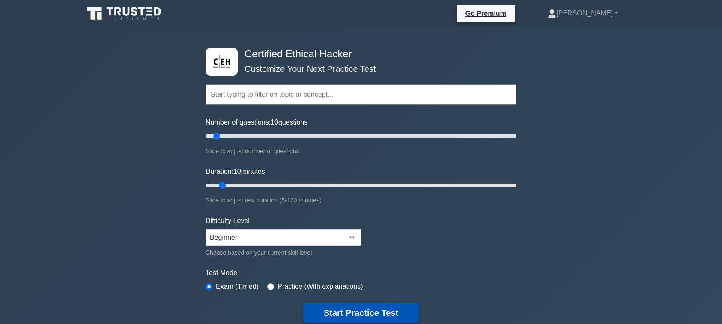
click at [323, 314] on button "Start Practice Test" at bounding box center [361, 313] width 116 height 20
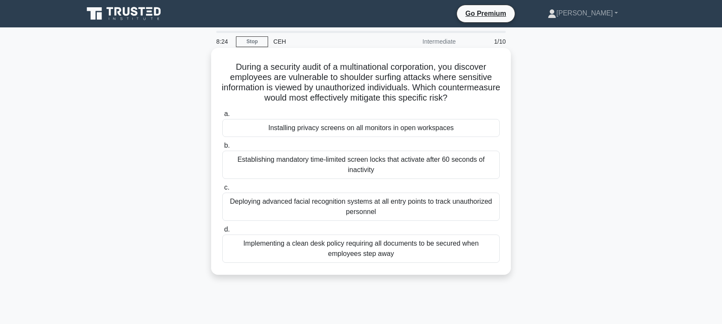
click at [302, 254] on div "Implementing a clean desk policy requiring all documents to be secured when emp…" at bounding box center [361, 249] width 278 height 28
click at [222, 233] on input "d. Implementing a clean desk policy requiring all documents to be secured when …" at bounding box center [222, 230] width 0 height 6
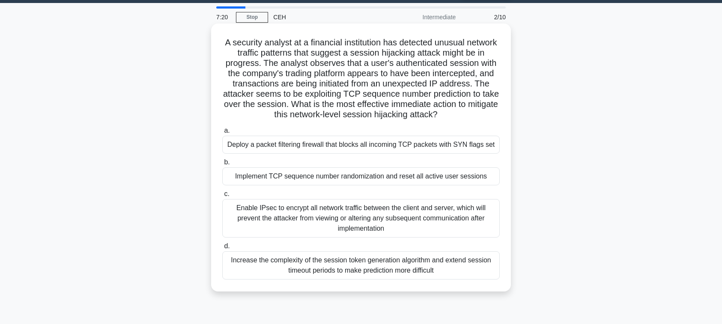
scroll to position [49, 0]
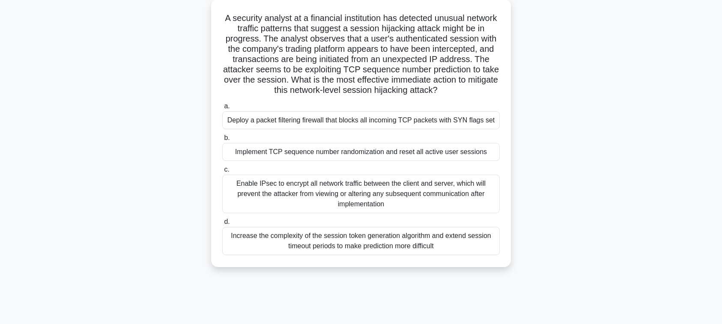
click at [300, 129] on div "Deploy a packet filtering firewall that blocks all incoming TCP packets with SY…" at bounding box center [361, 120] width 278 height 18
click at [222, 109] on input "a. Deploy a packet filtering firewall that blocks all incoming TCP packets with…" at bounding box center [222, 107] width 0 height 6
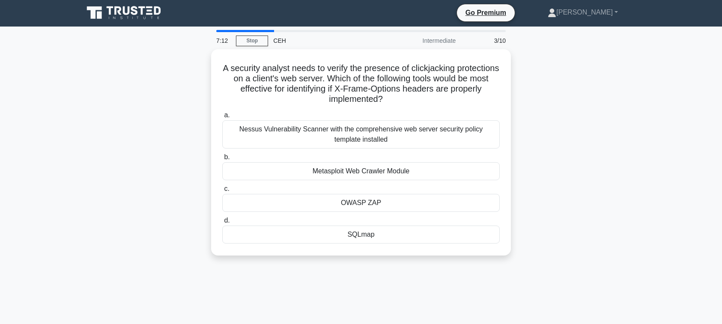
scroll to position [0, 0]
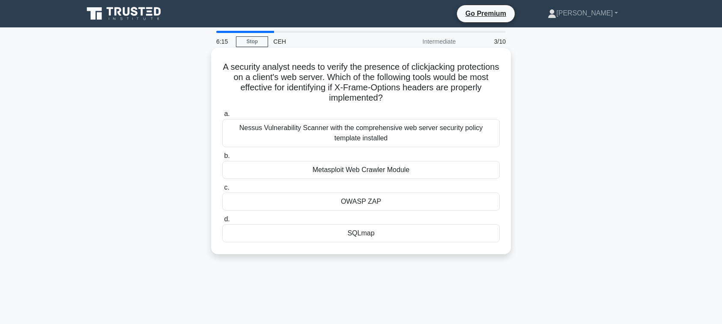
click at [361, 200] on div "OWASP ZAP" at bounding box center [361, 202] width 278 height 18
click at [222, 191] on input "c. OWASP ZAP" at bounding box center [222, 188] width 0 height 6
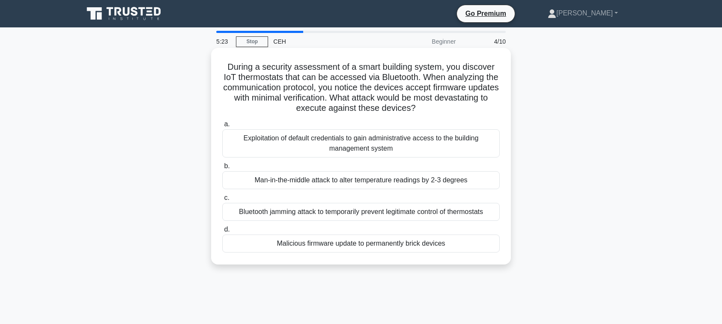
click at [364, 221] on div "Bluetooth jamming attack to temporarily prevent legitimate control of thermosta…" at bounding box center [361, 212] width 278 height 18
click at [222, 201] on input "c. Bluetooth jamming attack to temporarily prevent legitimate control of thermo…" at bounding box center [222, 198] width 0 height 6
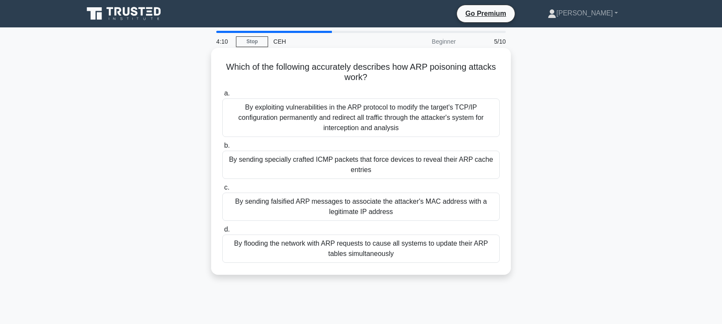
click at [358, 165] on div "By sending specially crafted ICMP packets that force devices to reveal their AR…" at bounding box center [361, 165] width 278 height 28
click at [222, 149] on input "b. By sending specially crafted ICMP packets that force devices to reveal their…" at bounding box center [222, 146] width 0 height 6
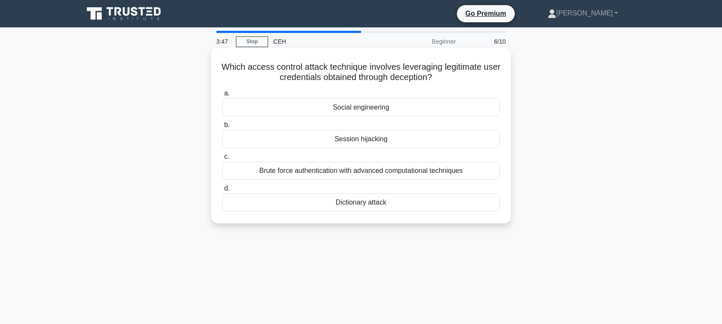
click at [338, 114] on div "Social engineering" at bounding box center [361, 108] width 278 height 18
click at [222, 96] on input "a. Social engineering" at bounding box center [222, 94] width 0 height 6
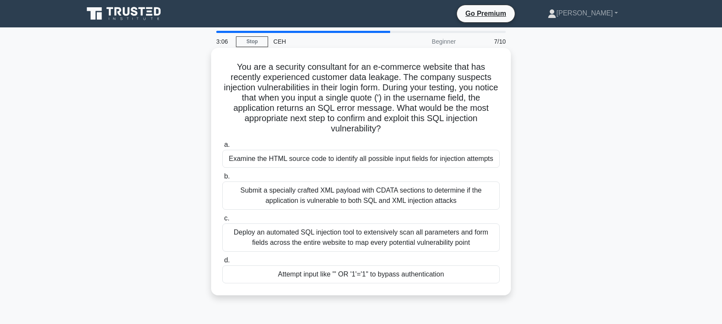
click at [301, 284] on div "Attempt input like "' OR '1'='1" to bypass authentication" at bounding box center [361, 275] width 278 height 18
click at [222, 263] on input "d. Attempt input like "' OR '1'='1" to bypass authentication" at bounding box center [222, 261] width 0 height 6
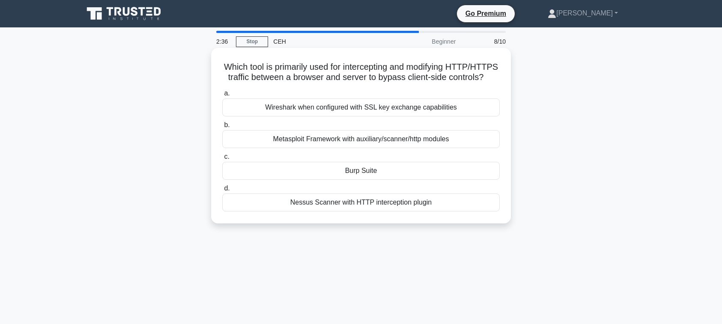
click at [318, 114] on div "Wireshark when configured with SSL key exchange capabilities" at bounding box center [361, 108] width 278 height 18
click at [222, 96] on input "a. Wireshark when configured with SSL key exchange capabilities" at bounding box center [222, 94] width 0 height 6
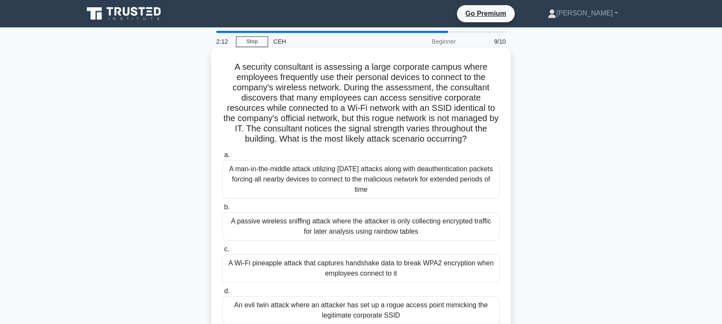
scroll to position [24, 0]
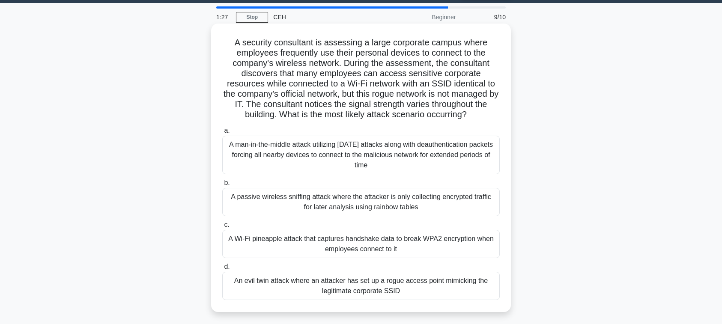
click at [353, 300] on div "An evil twin attack where an attacker has set up a rogue access point mimicking…" at bounding box center [361, 286] width 278 height 28
click at [222, 270] on input "d. An evil twin attack where an attacker has set up a rogue access point mimick…" at bounding box center [222, 267] width 0 height 6
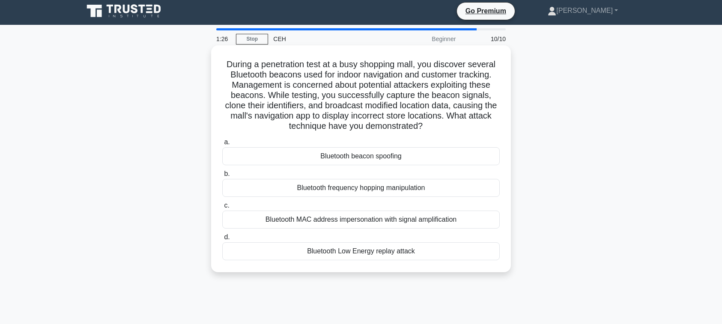
scroll to position [0, 0]
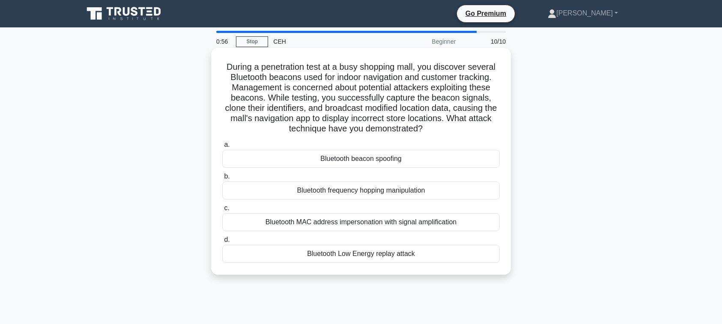
click at [316, 230] on div "Bluetooth MAC address impersonation with signal amplification" at bounding box center [361, 222] width 278 height 18
click at [222, 211] on input "c. Bluetooth MAC address impersonation with signal amplification" at bounding box center [222, 209] width 0 height 6
radio input "true"
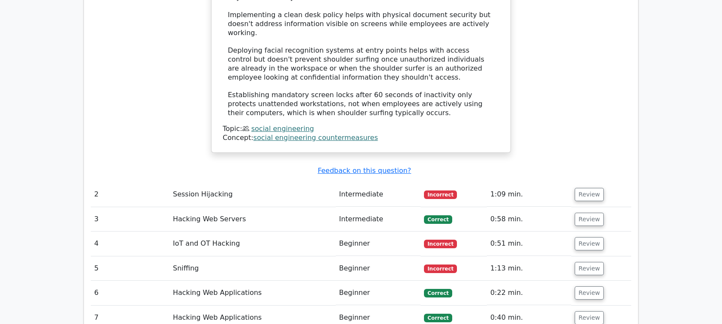
scroll to position [1075, 0]
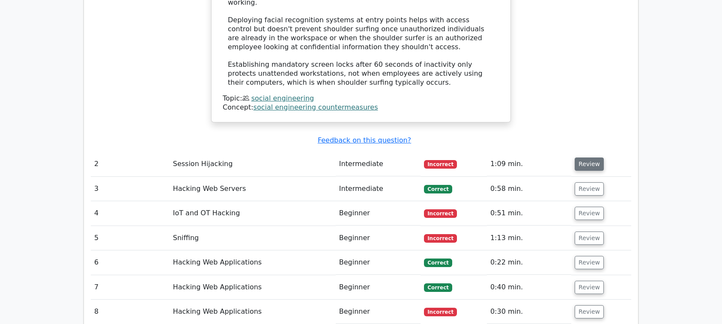
click at [588, 158] on button "Review" at bounding box center [589, 164] width 29 height 13
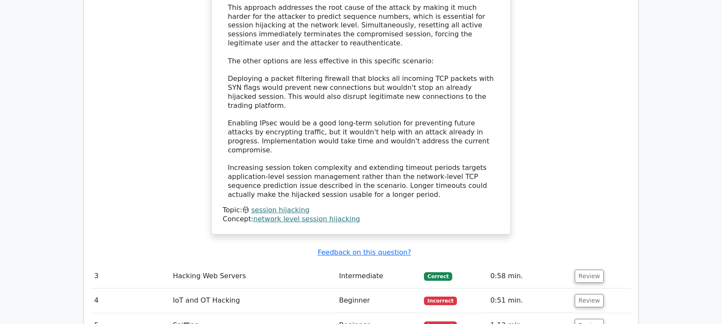
scroll to position [1587, 0]
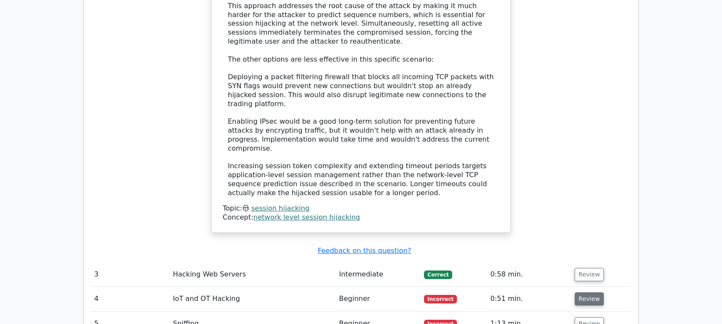
click at [578, 293] on button "Review" at bounding box center [589, 299] width 29 height 13
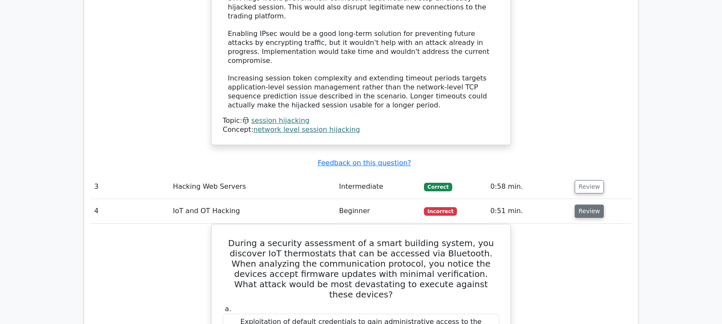
scroll to position [1709, 0]
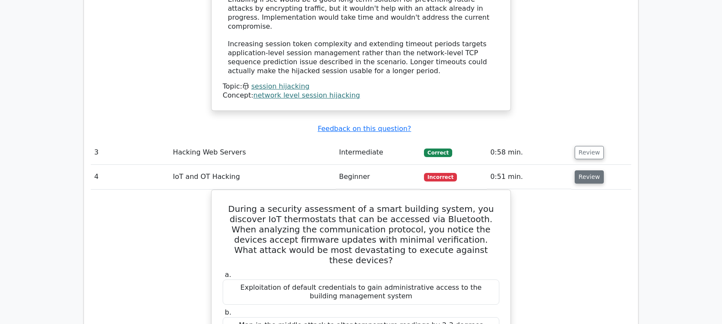
click at [587, 171] on button "Review" at bounding box center [589, 177] width 29 height 13
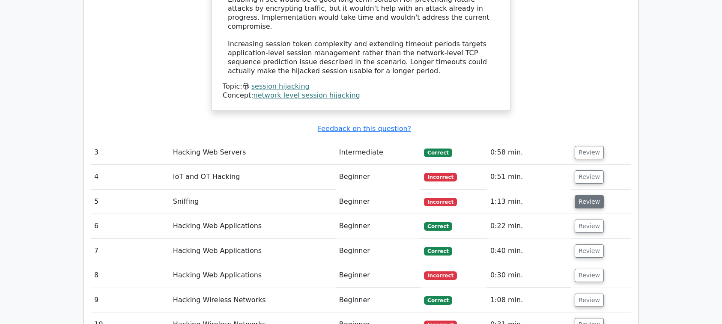
click at [584, 195] on button "Review" at bounding box center [589, 201] width 29 height 13
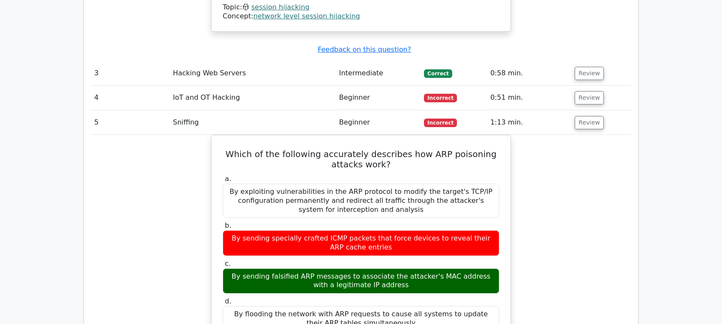
scroll to position [1807, 0]
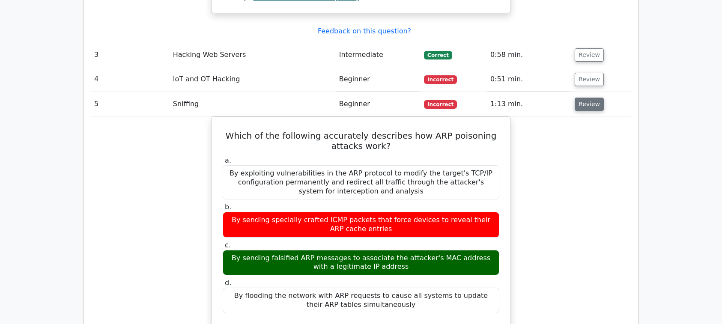
click at [576, 98] on button "Review" at bounding box center [589, 104] width 29 height 13
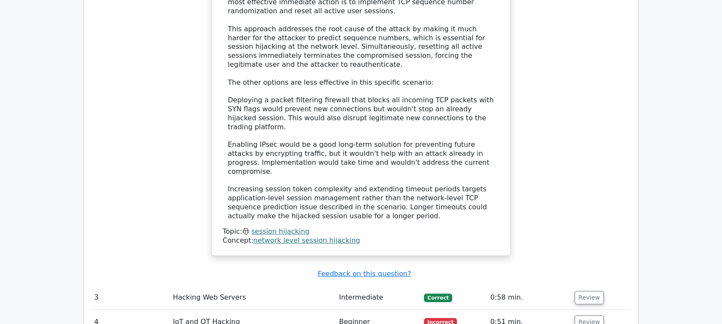
scroll to position [1563, 0]
